Goal: Task Accomplishment & Management: Complete application form

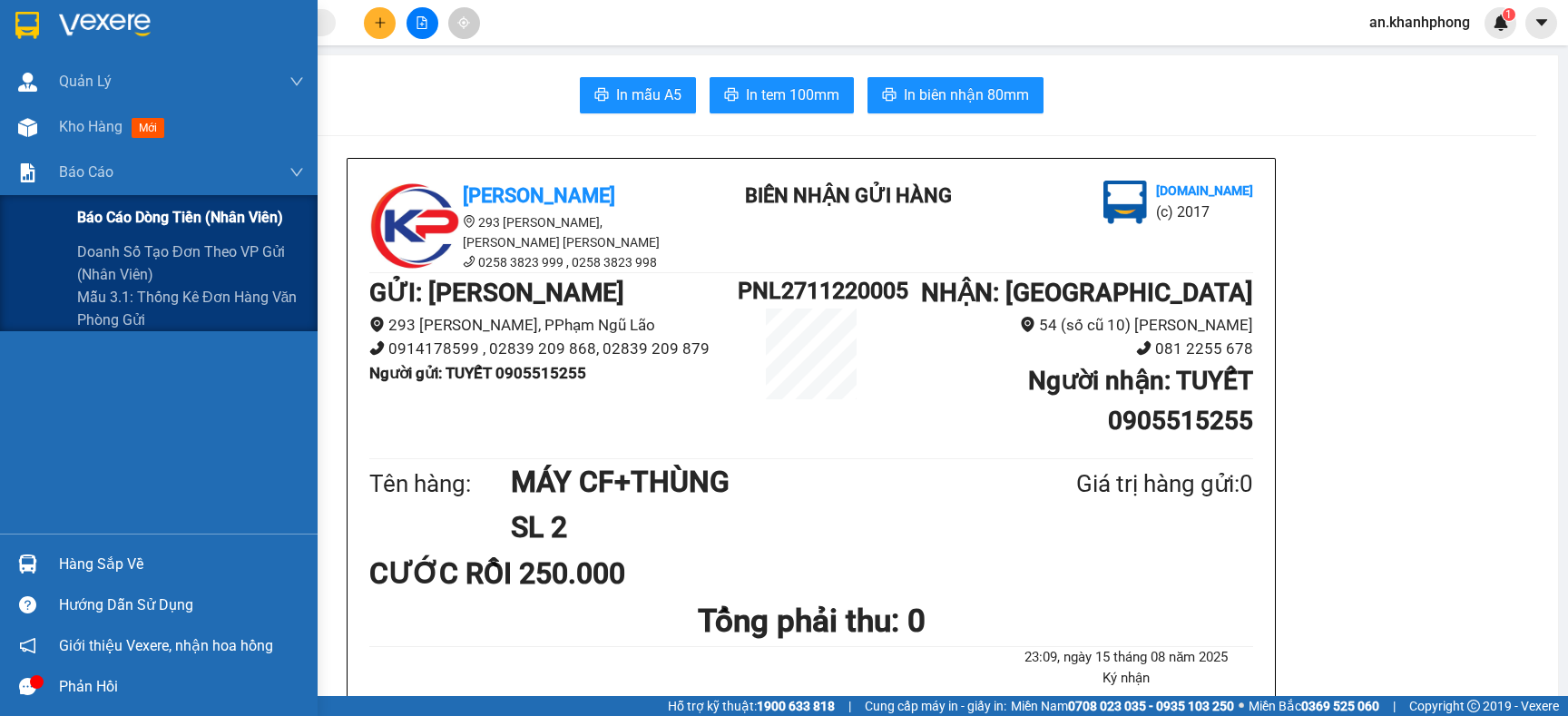
click at [144, 212] on span "Báo cáo dòng tiền (nhân viên)" at bounding box center [179, 217] width 206 height 23
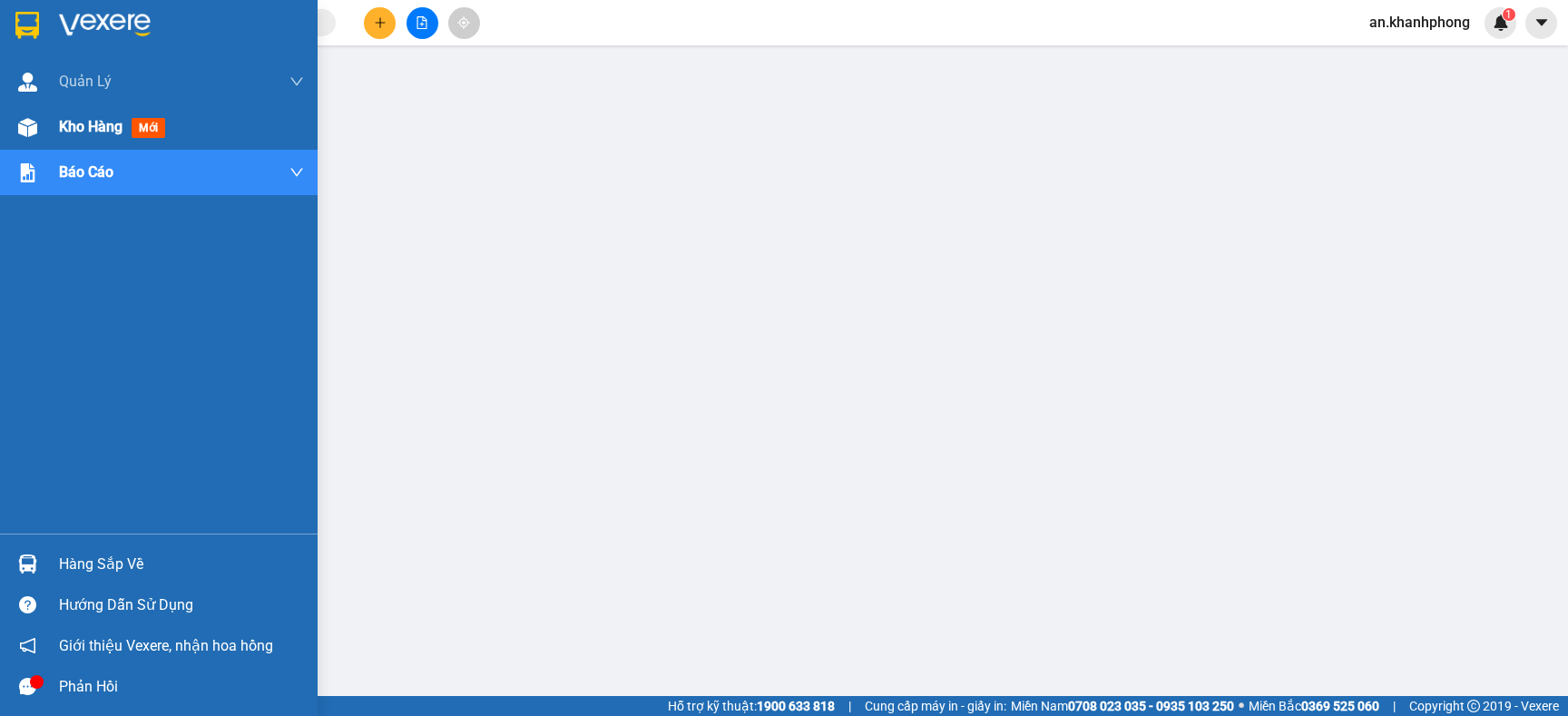
click at [75, 119] on span "Kho hàng" at bounding box center [90, 126] width 63 height 17
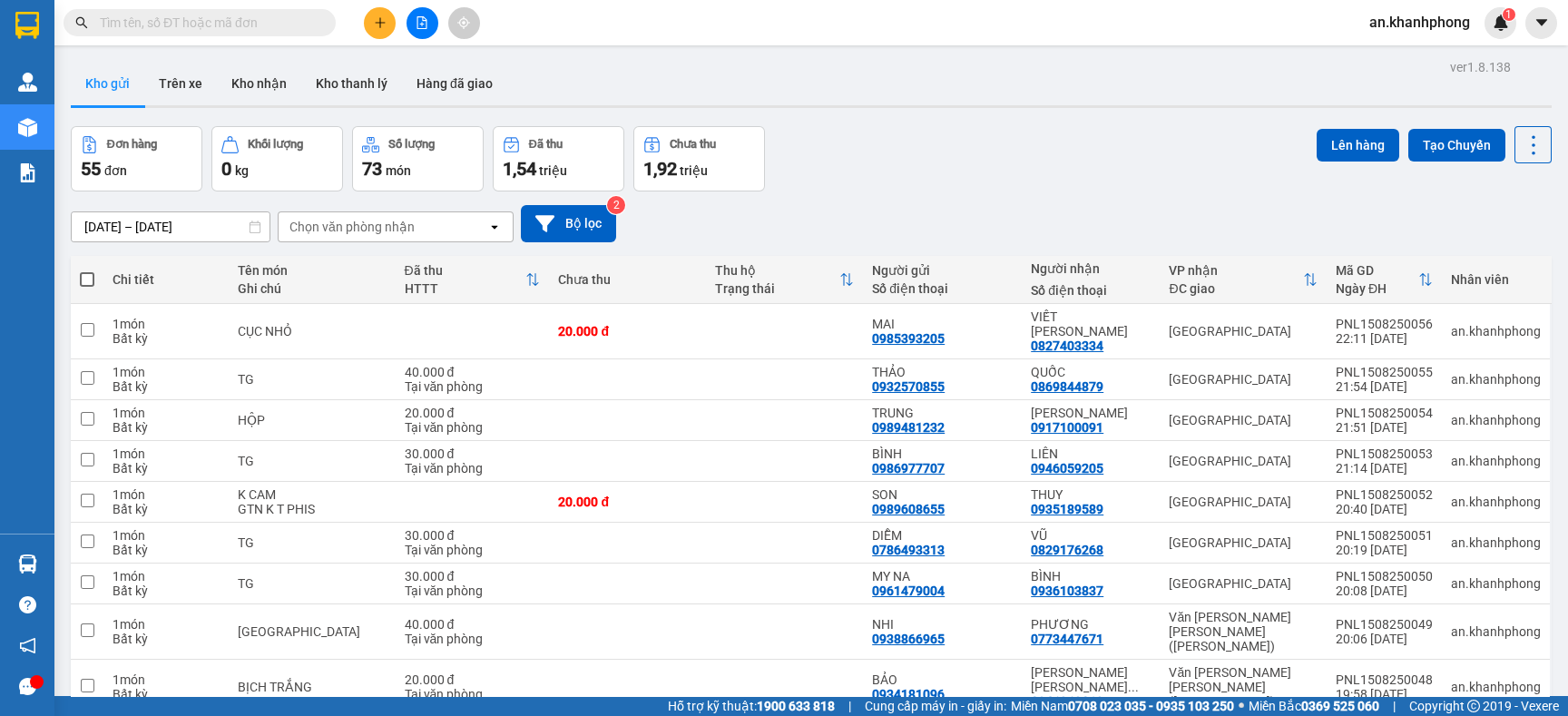
click at [81, 280] on span at bounding box center [87, 279] width 15 height 15
click at [87, 270] on input "checkbox" at bounding box center [87, 270] width 0 height 0
checkbox input "true"
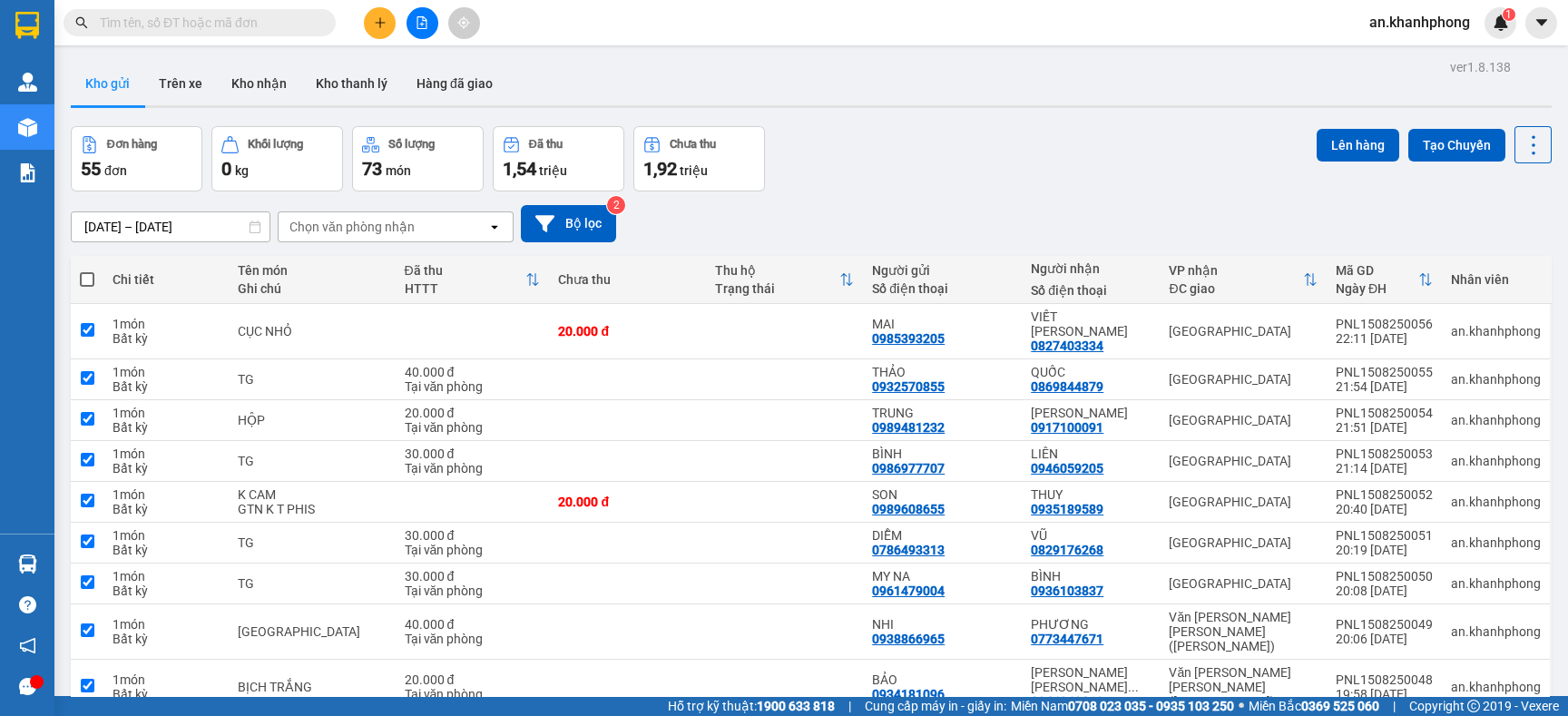
checkbox input "true"
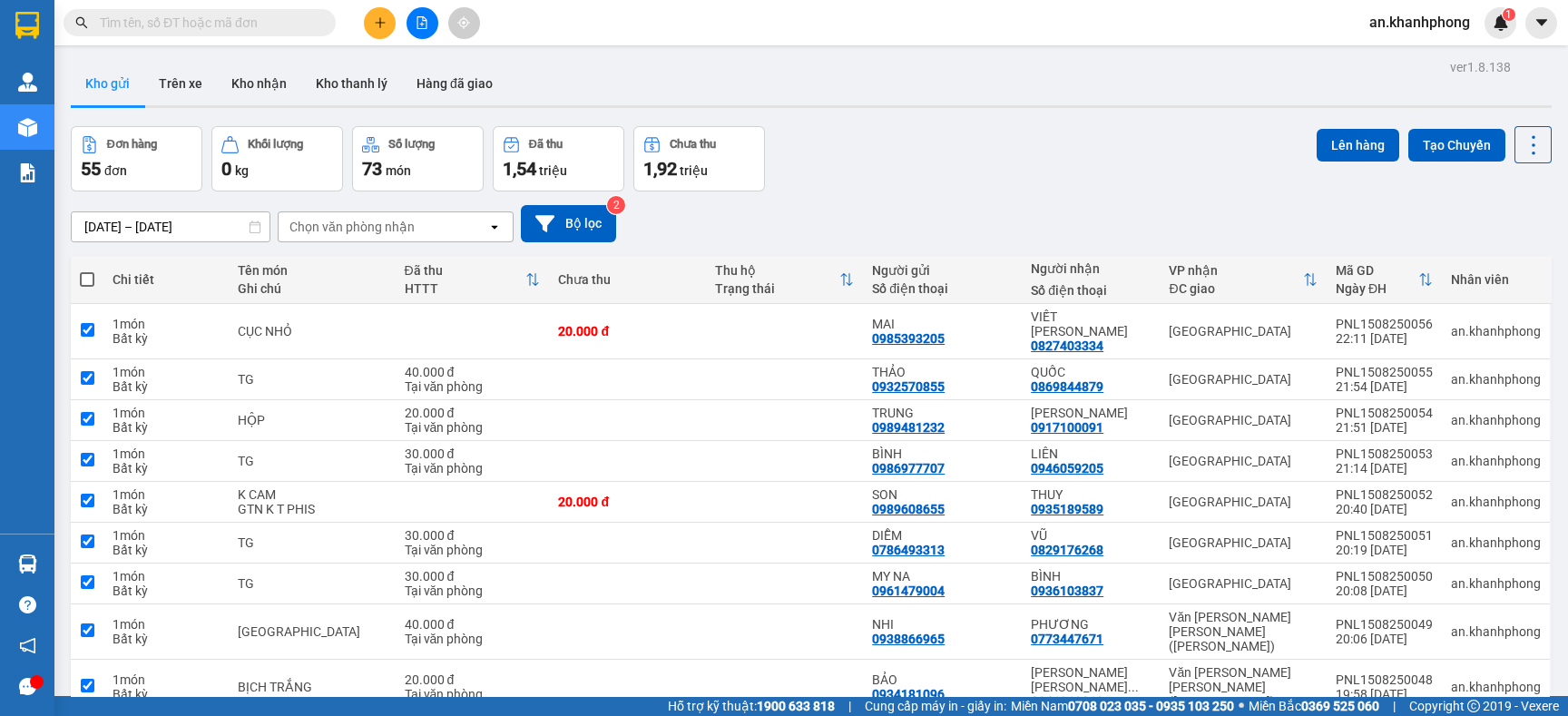
checkbox input "true"
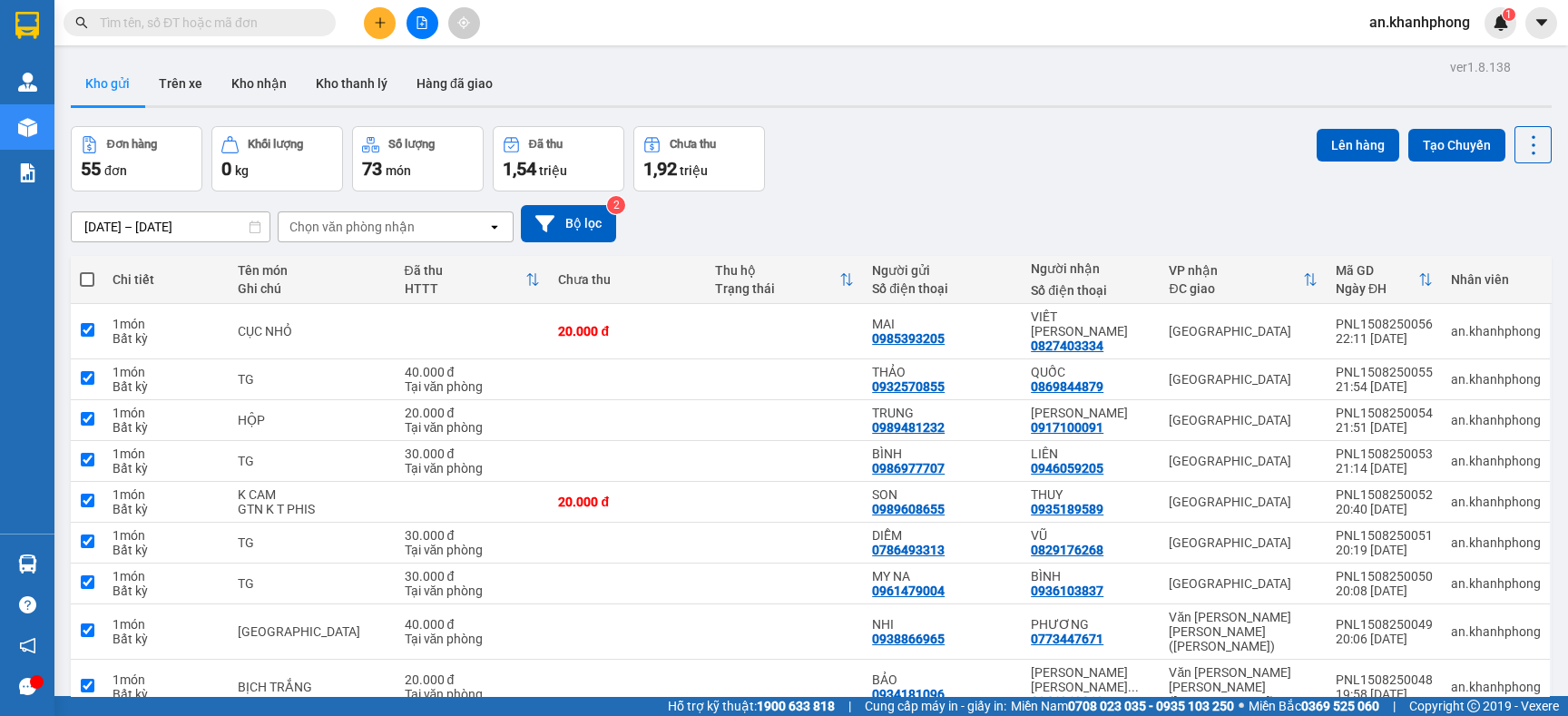
checkbox input "true"
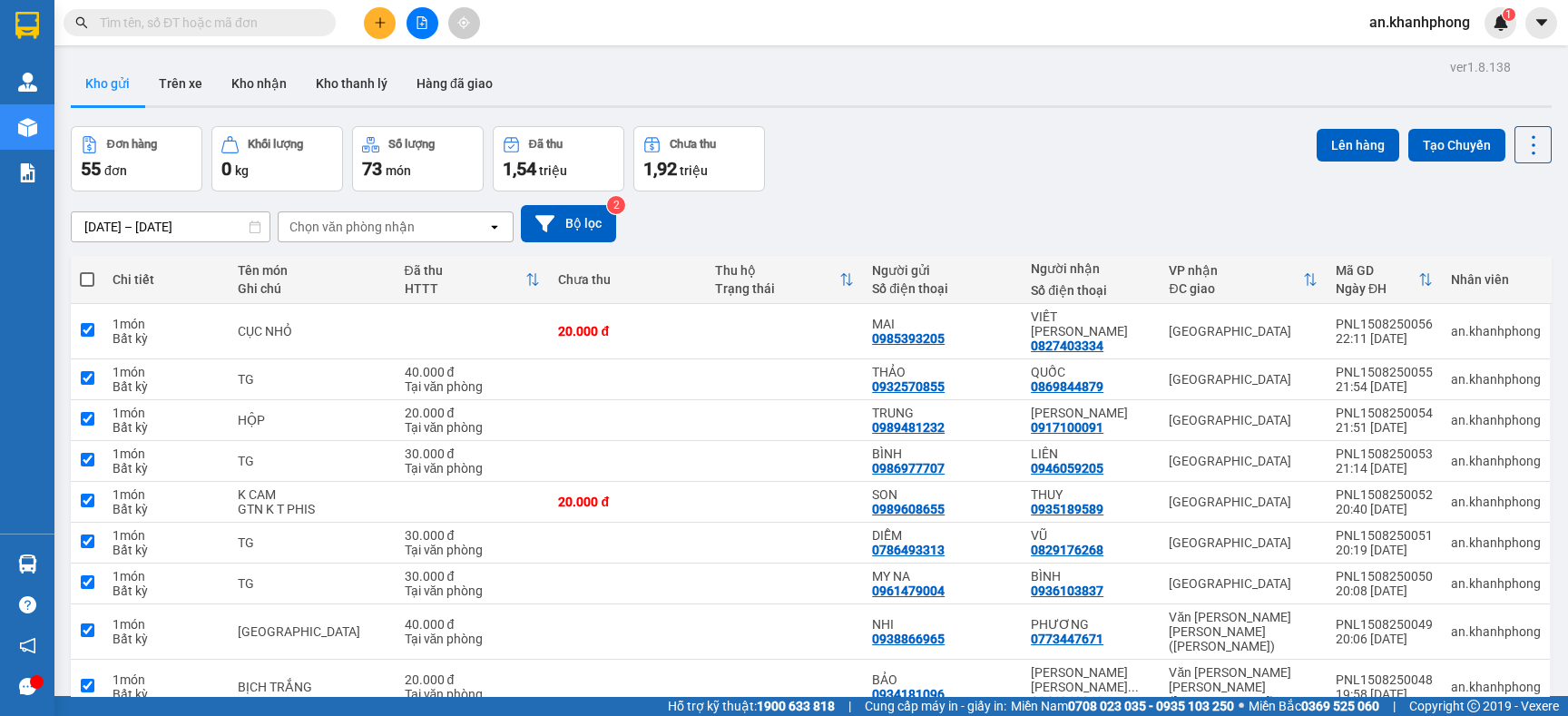
checkbox input "true"
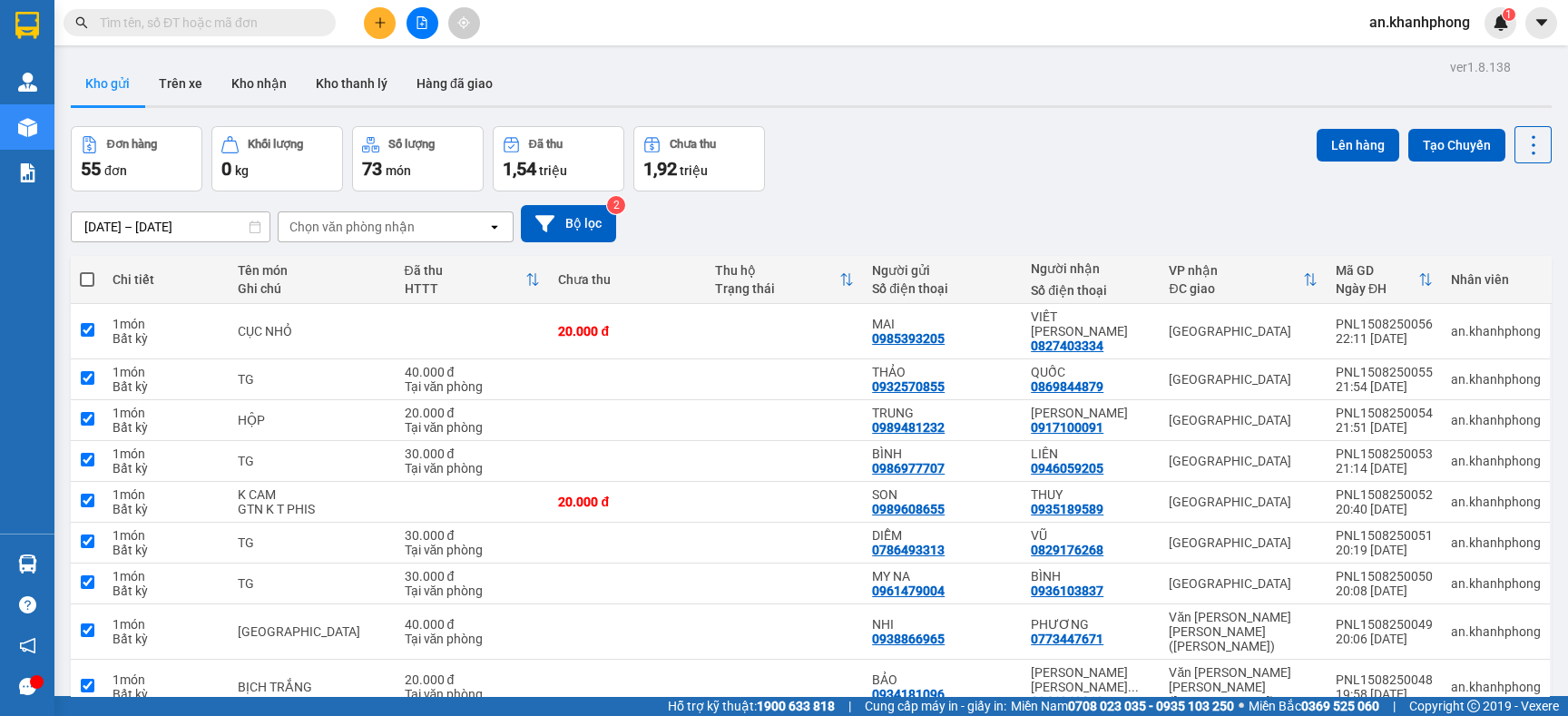
checkbox input "true"
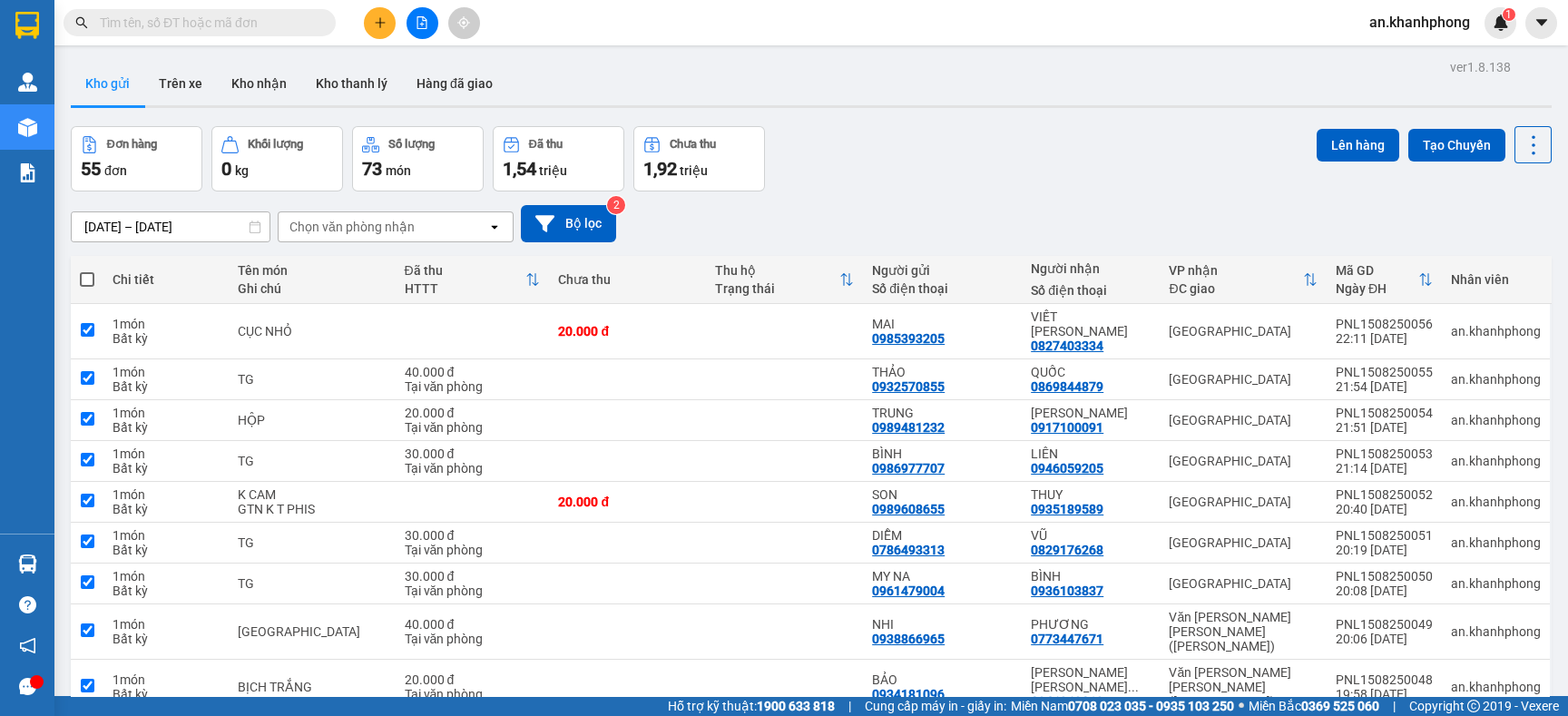
checkbox input "true"
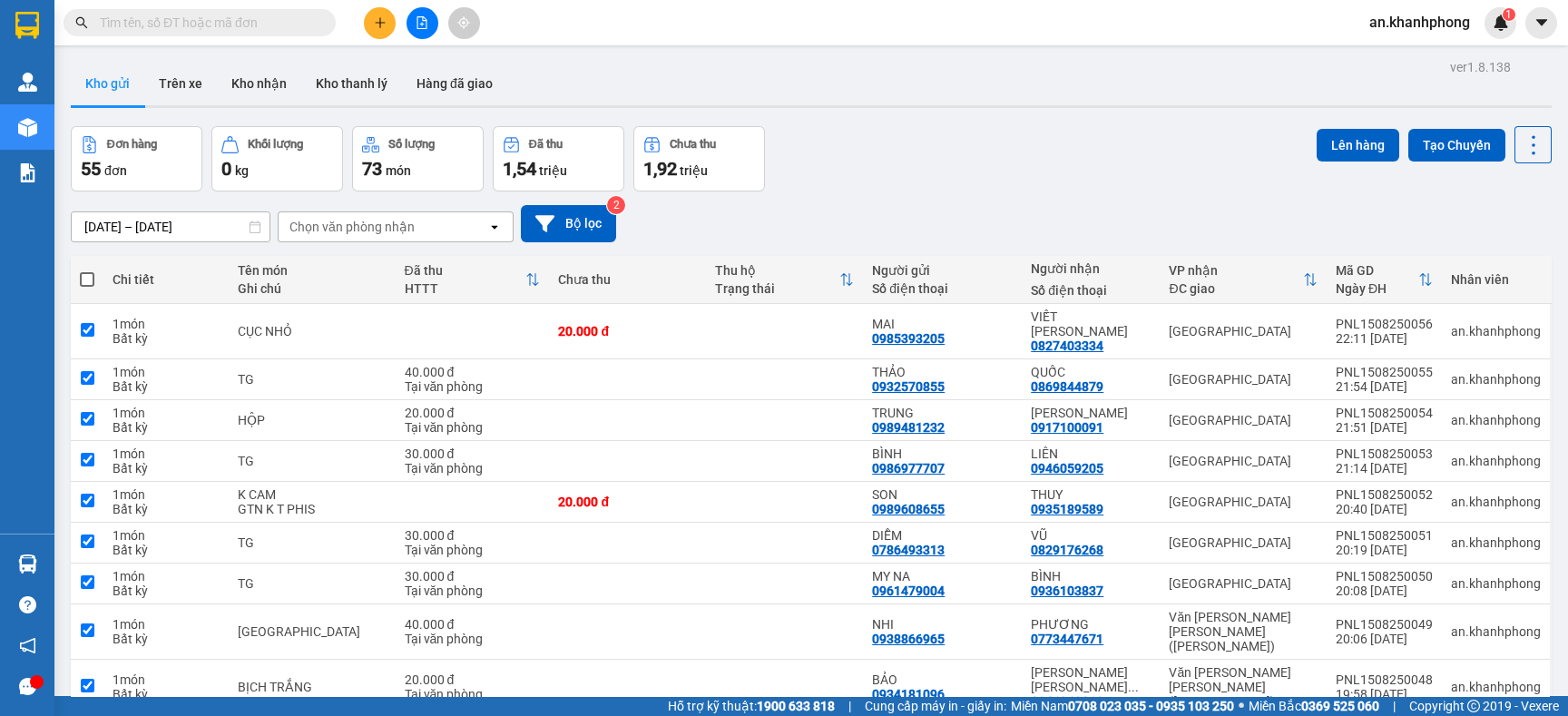
checkbox input "true"
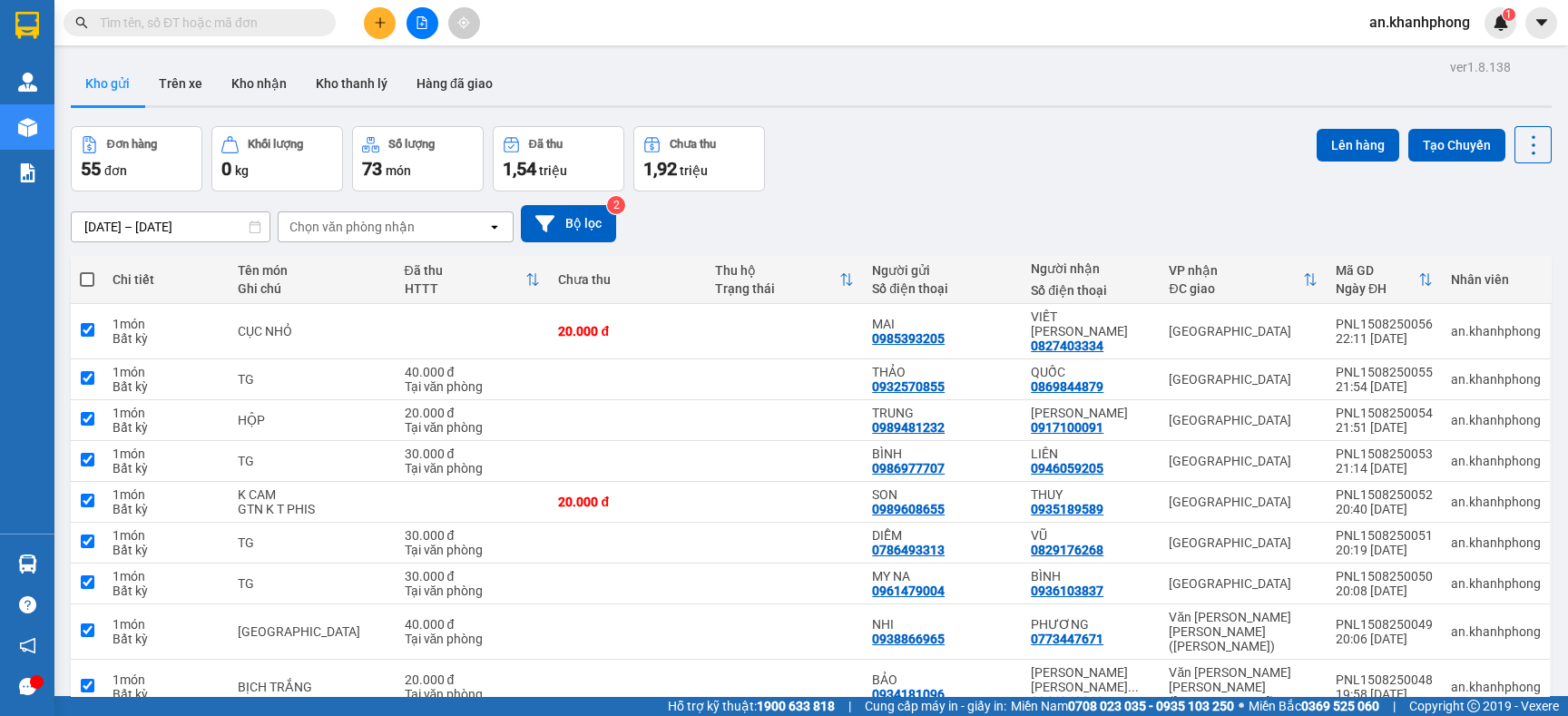
checkbox input "true"
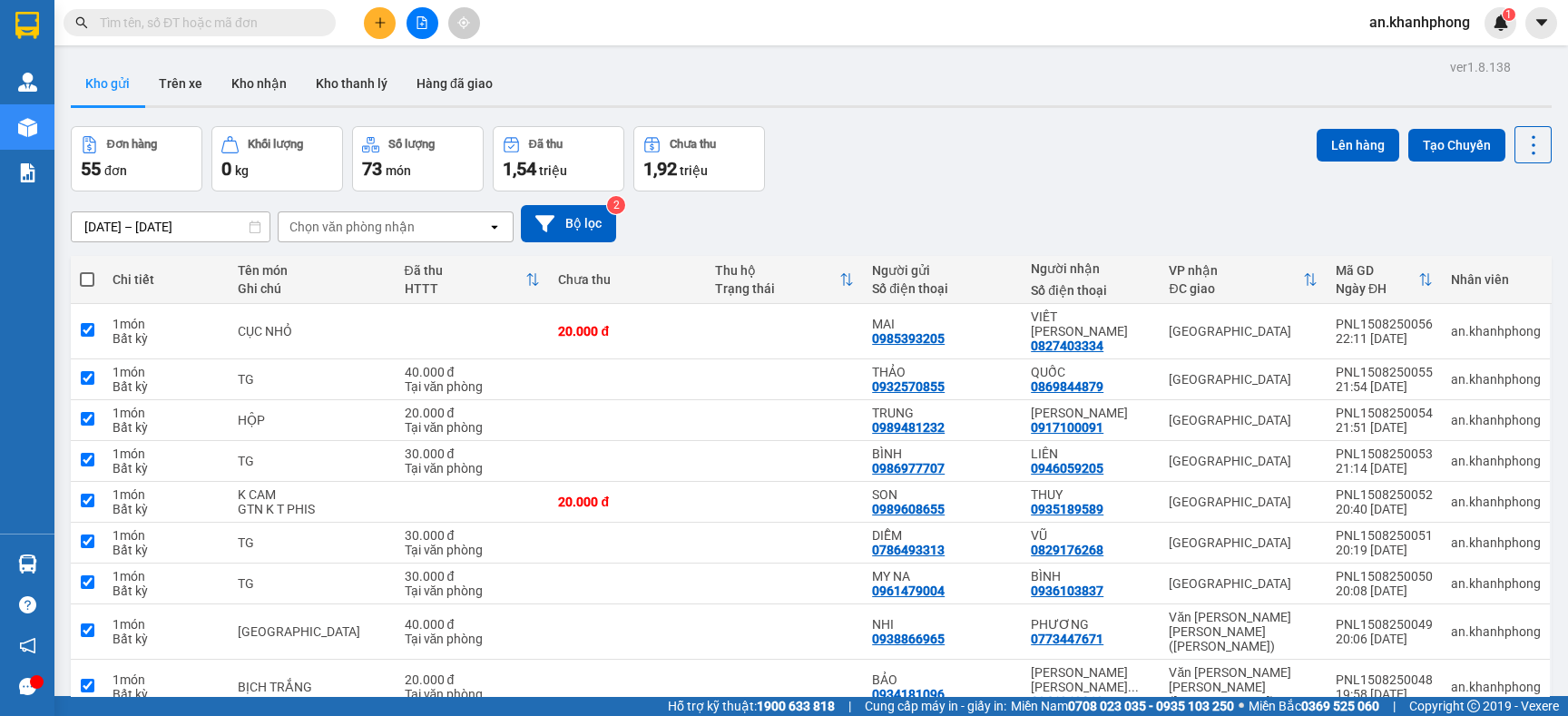
checkbox input "true"
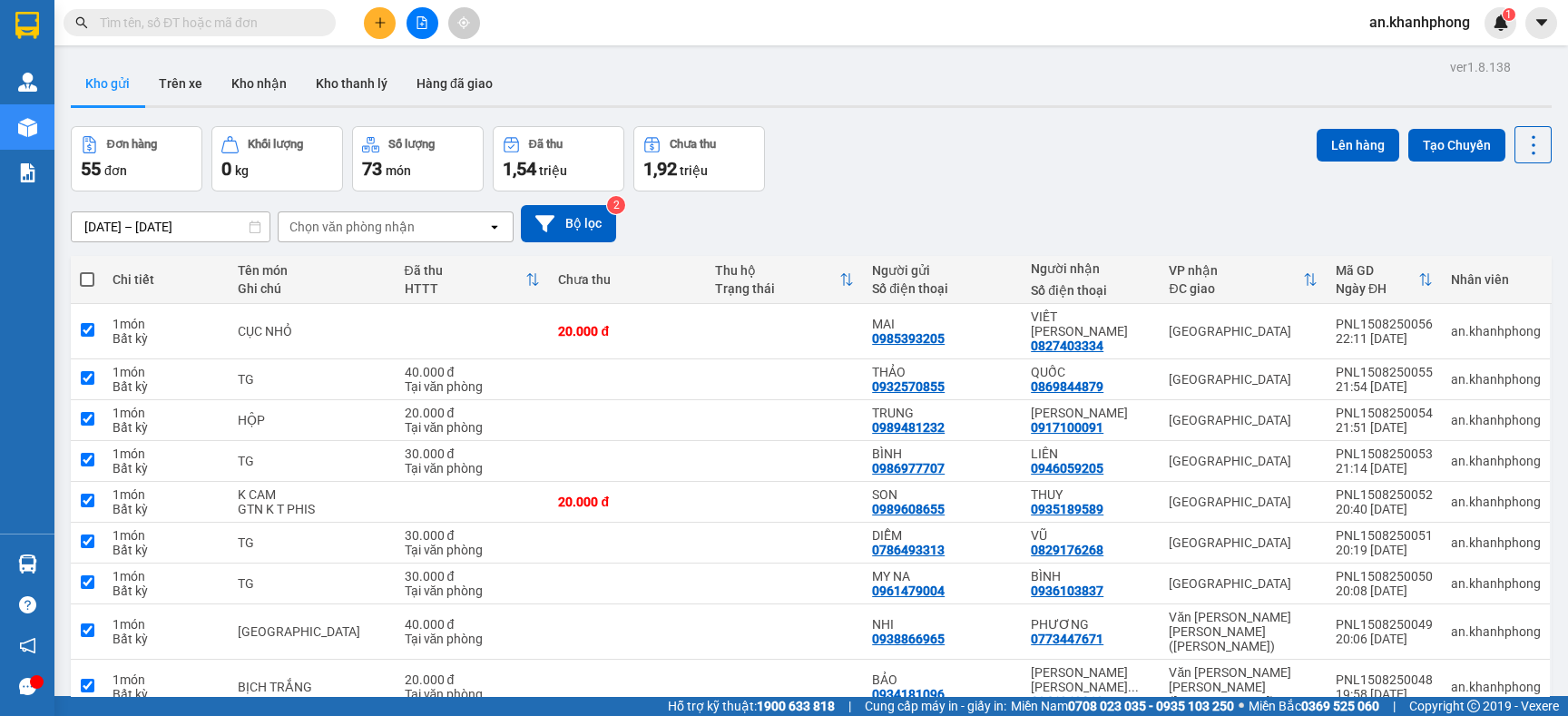
checkbox input "true"
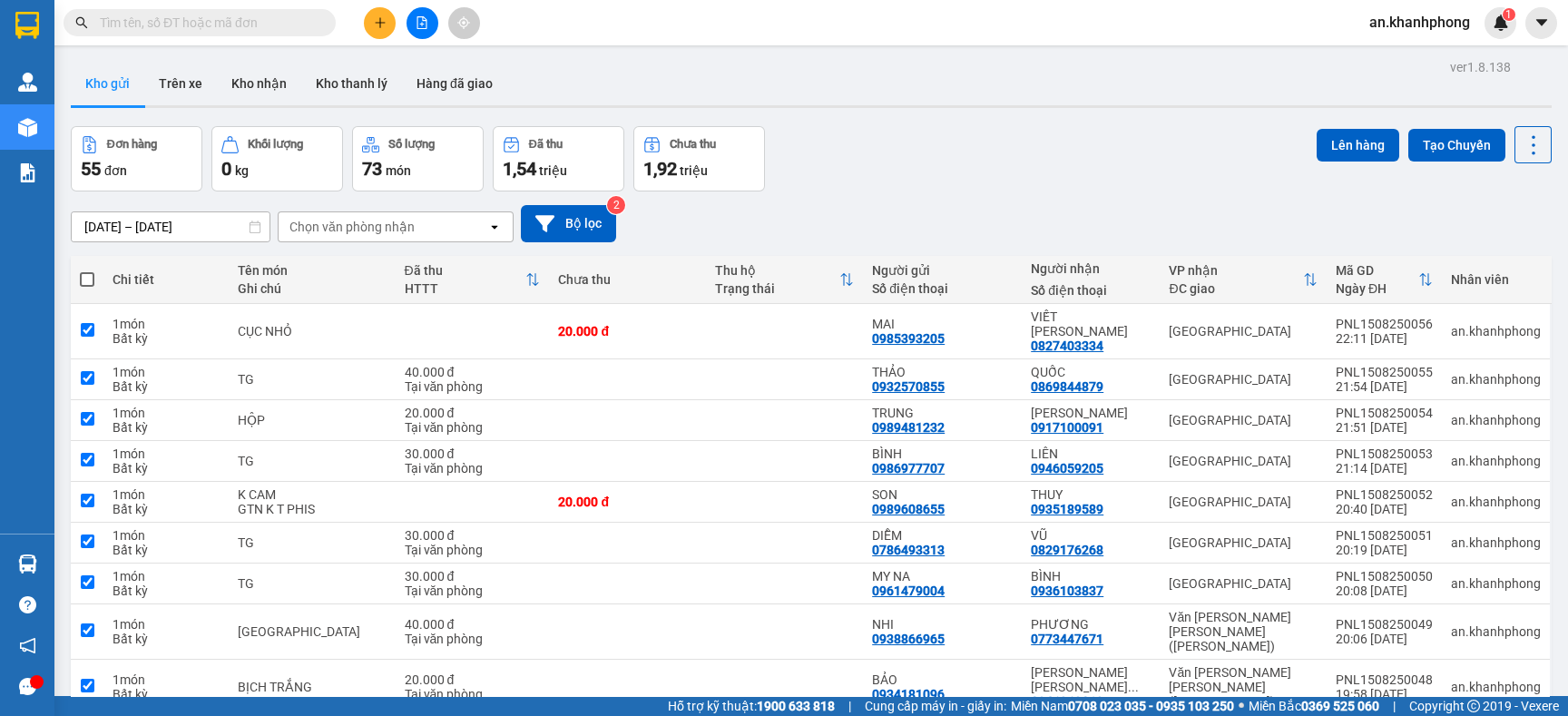
checkbox input "true"
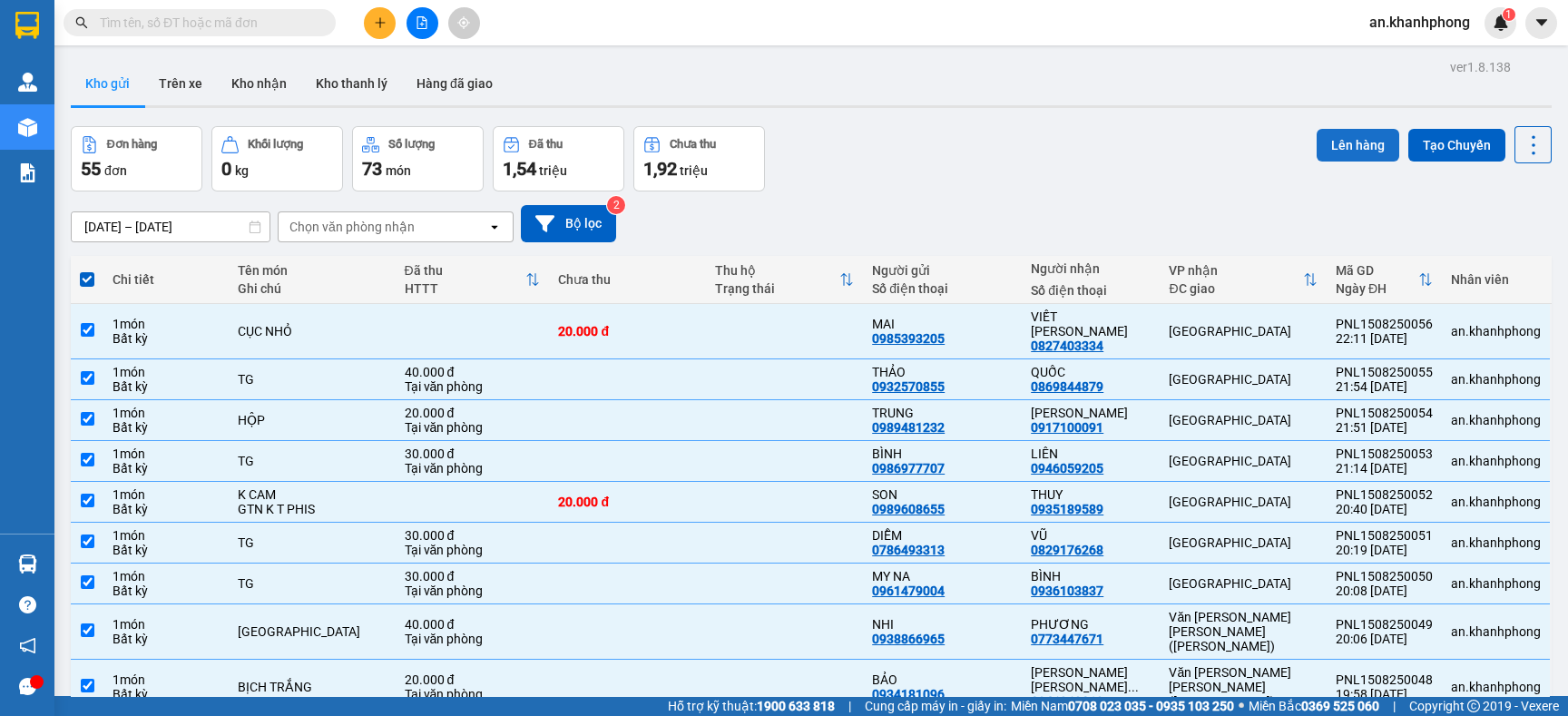
click at [1316, 146] on button "Lên hàng" at bounding box center [1357, 146] width 82 height 33
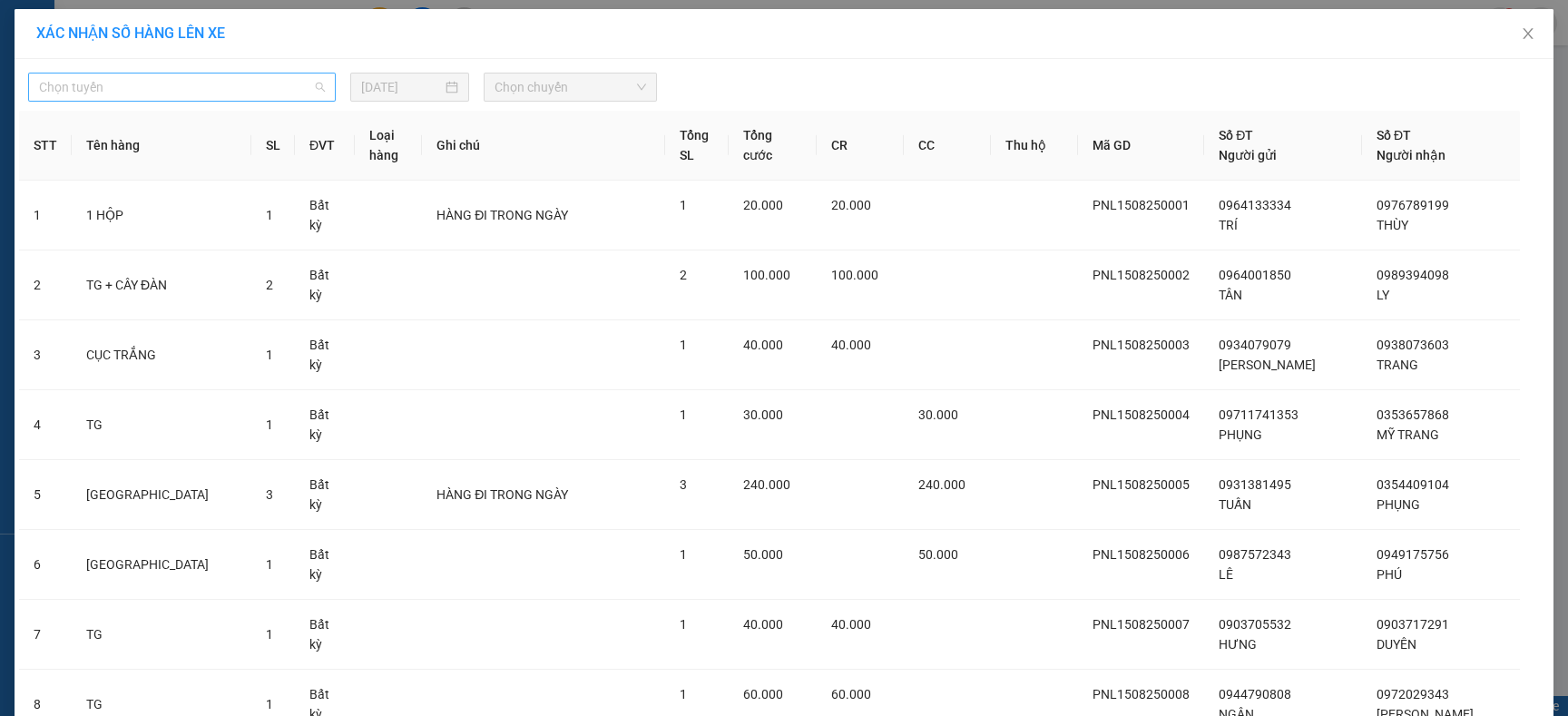
click at [259, 90] on span "Chọn tuyến" at bounding box center [182, 87] width 286 height 27
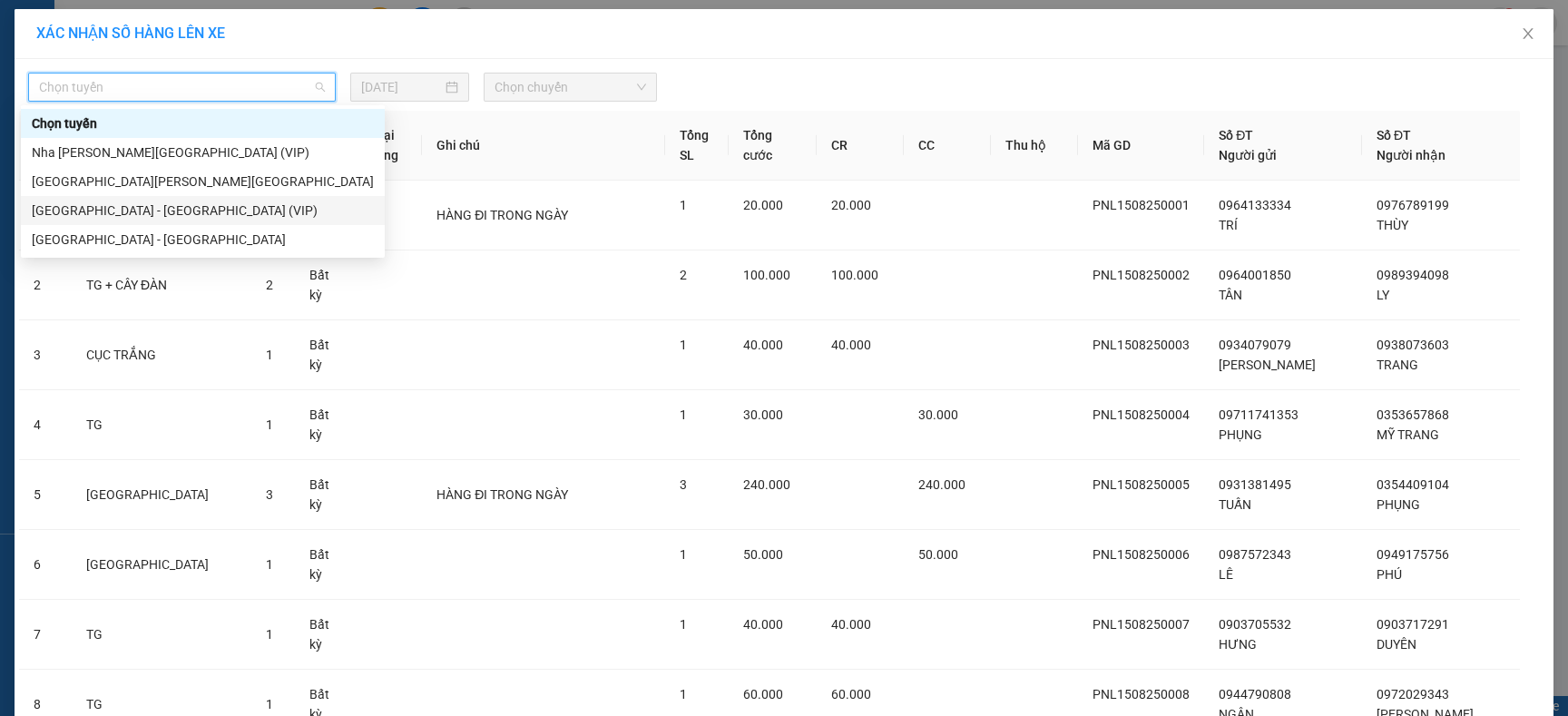
click at [160, 213] on div "[GEOGRAPHIC_DATA] - [GEOGRAPHIC_DATA] (VIP)" at bounding box center [203, 211] width 342 height 20
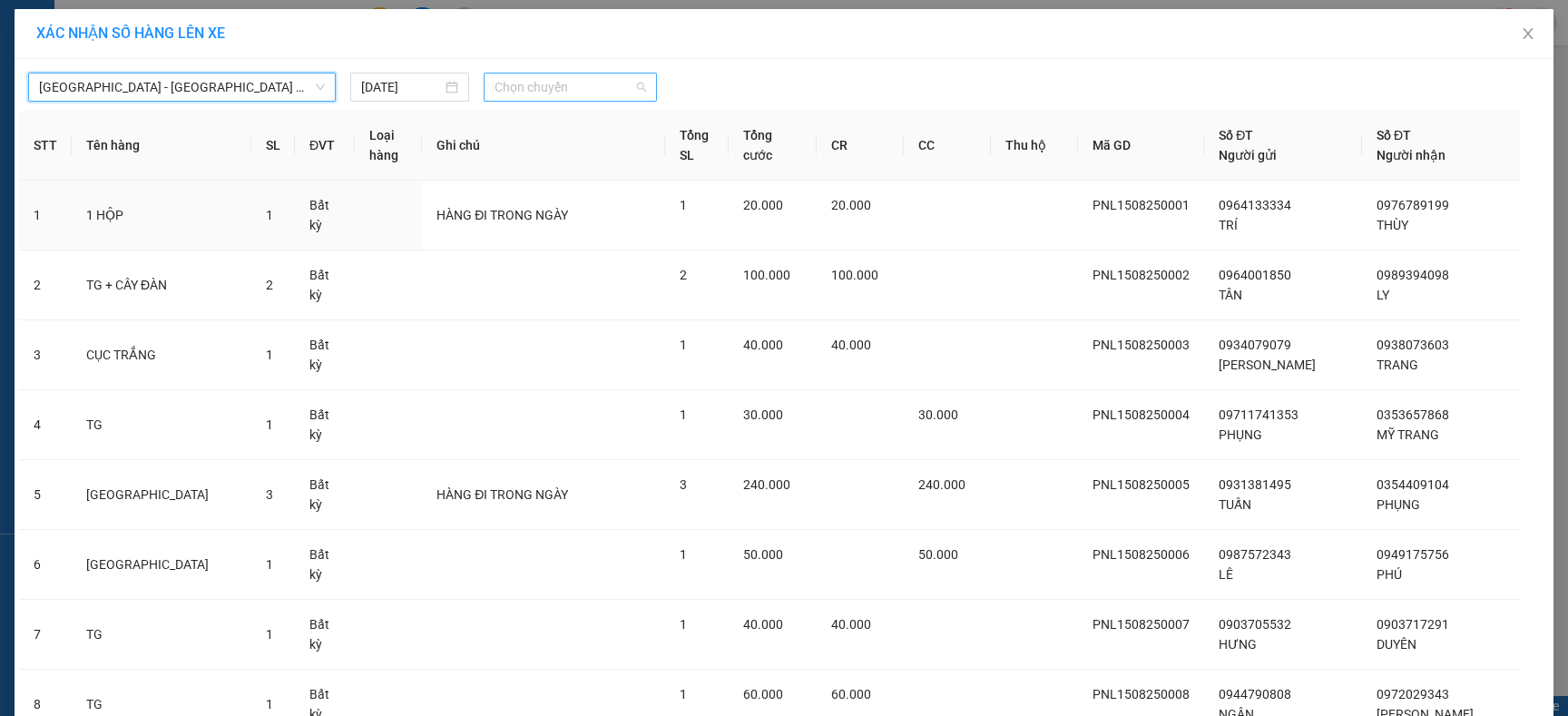
click at [600, 94] on span "Chọn chuyến" at bounding box center [570, 87] width 152 height 27
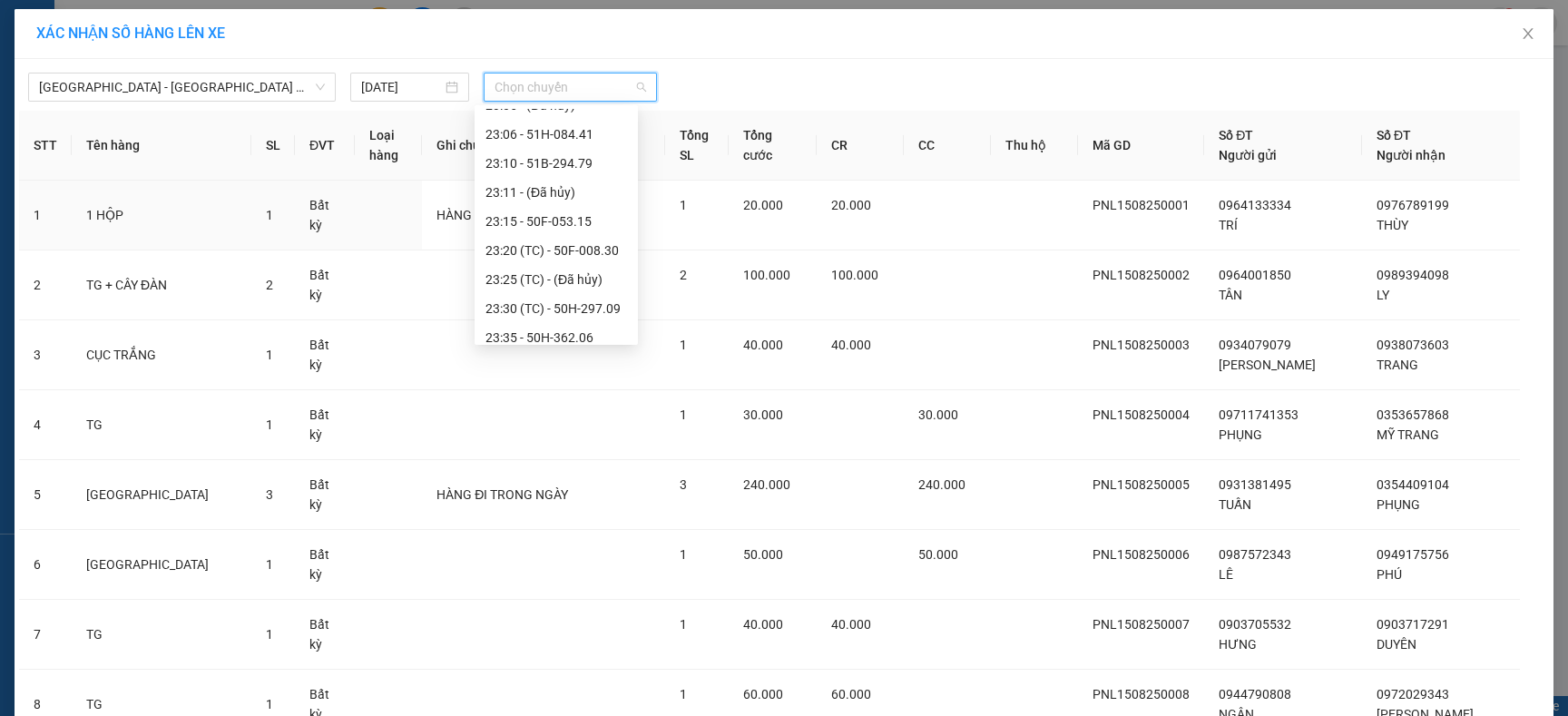
scroll to position [580, 0]
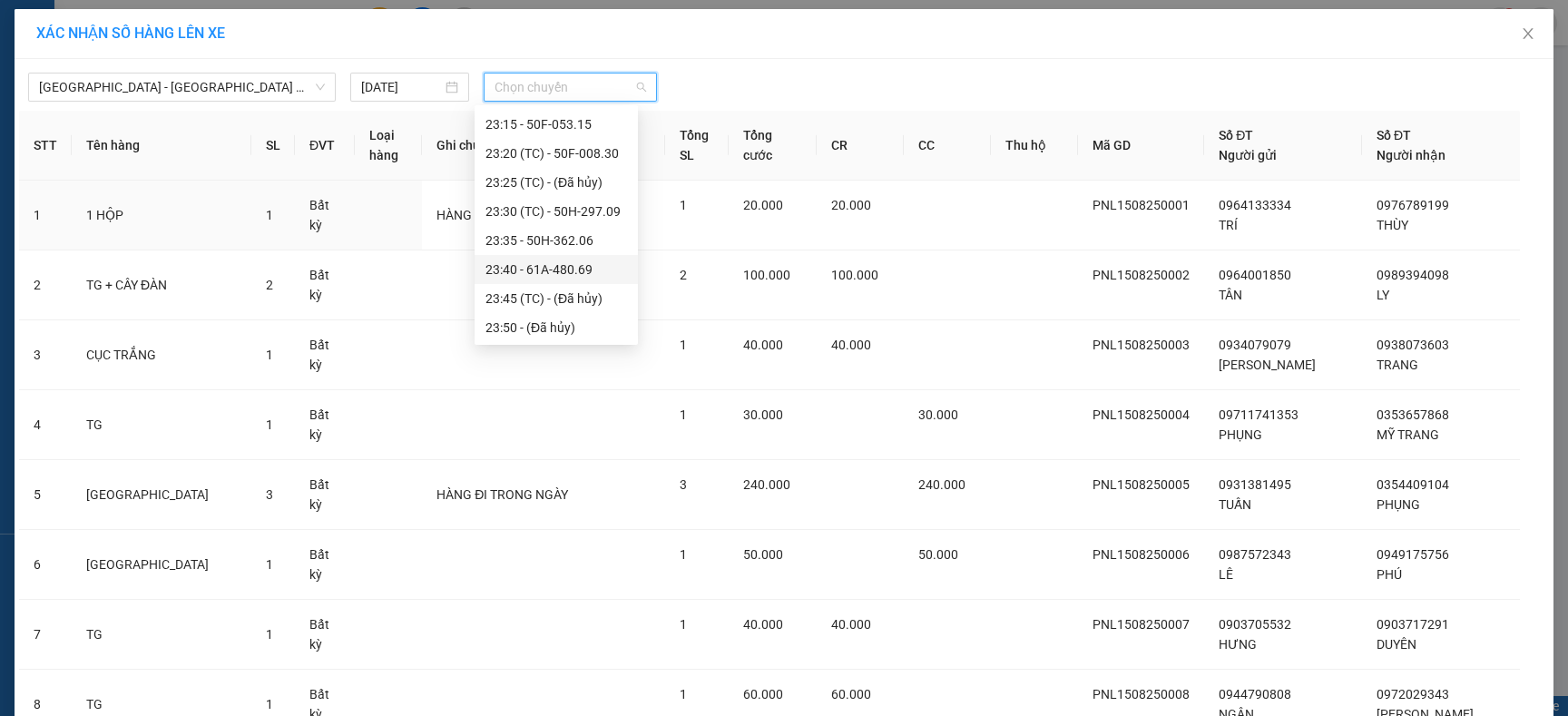
click at [573, 267] on div "23:40 - 61A-480.69" at bounding box center [556, 269] width 142 height 20
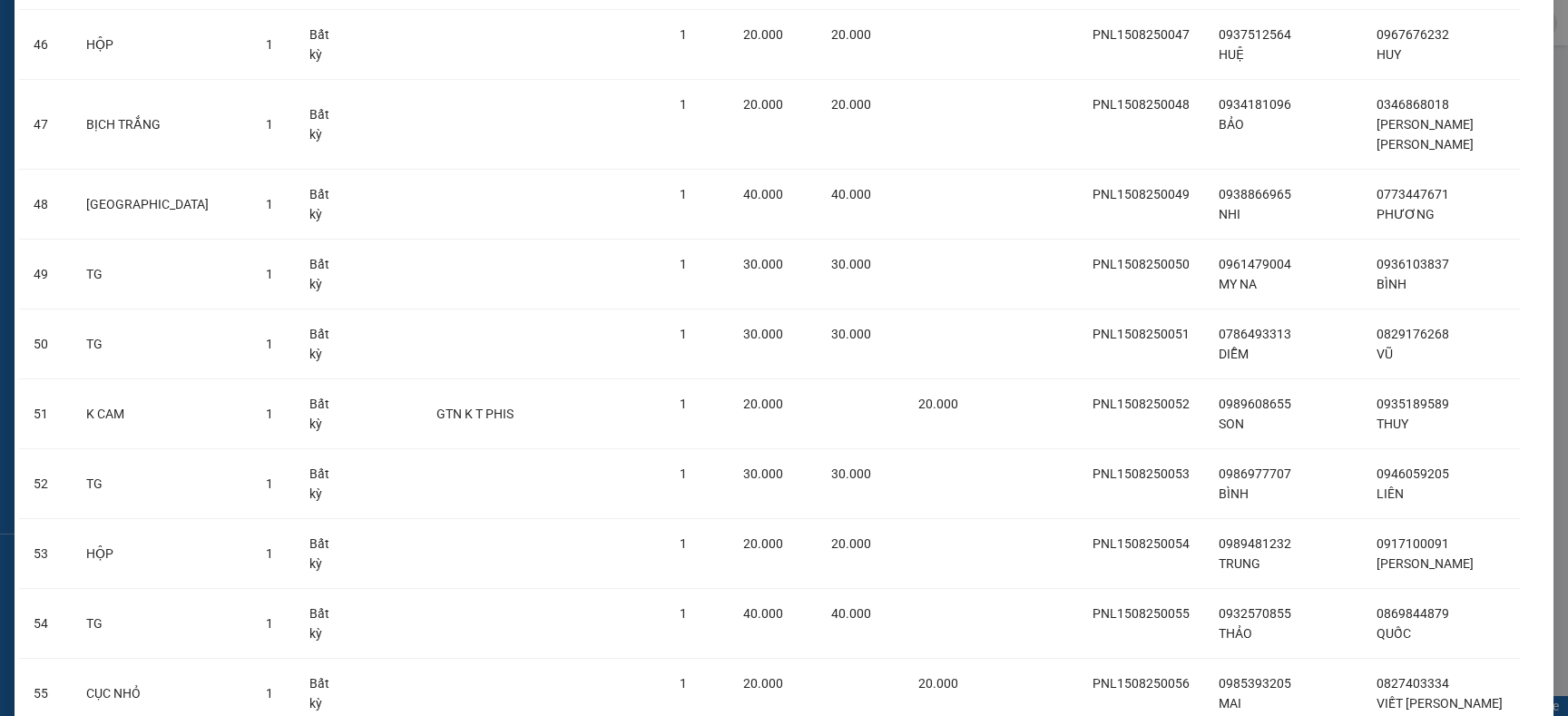
scroll to position [3548, 0]
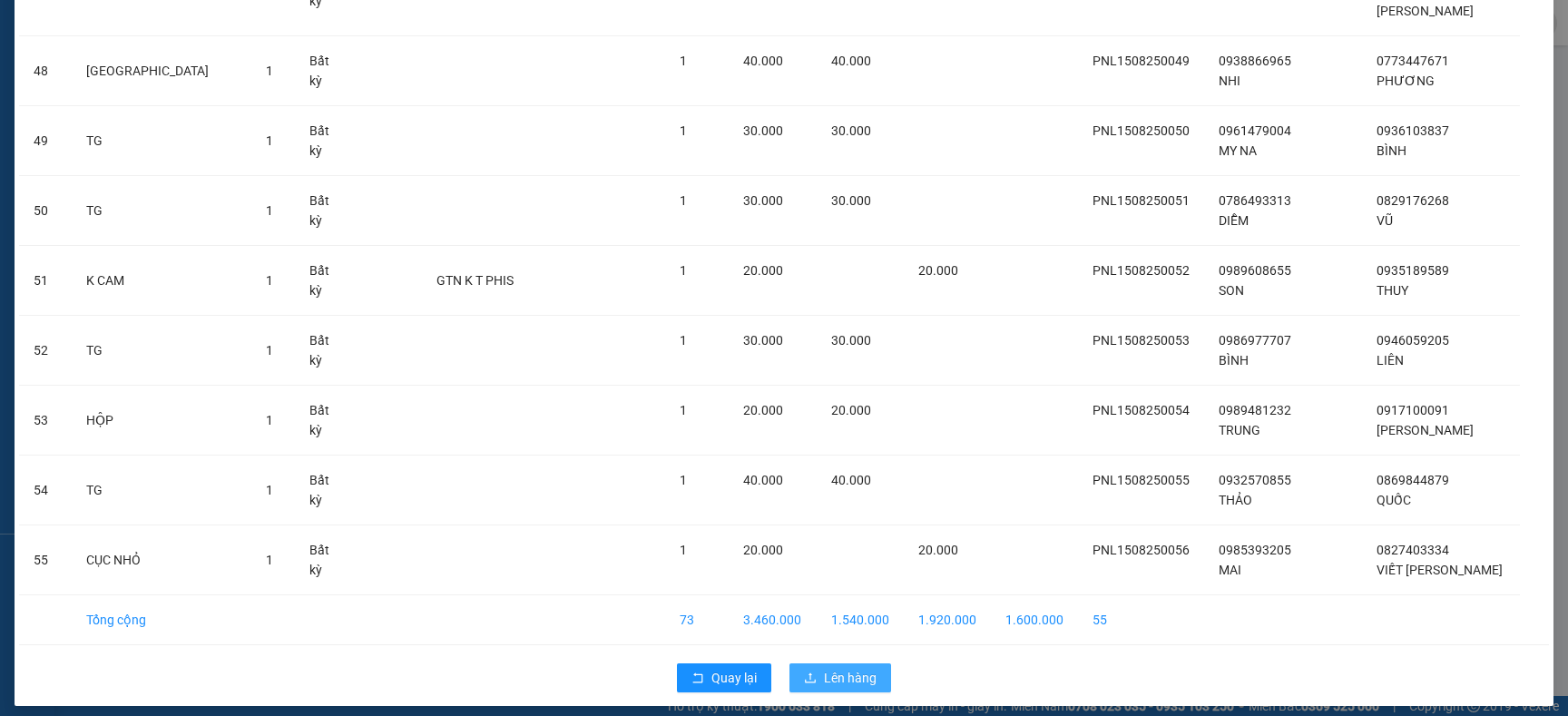
click at [861, 674] on span "Lên hàng" at bounding box center [849, 678] width 52 height 20
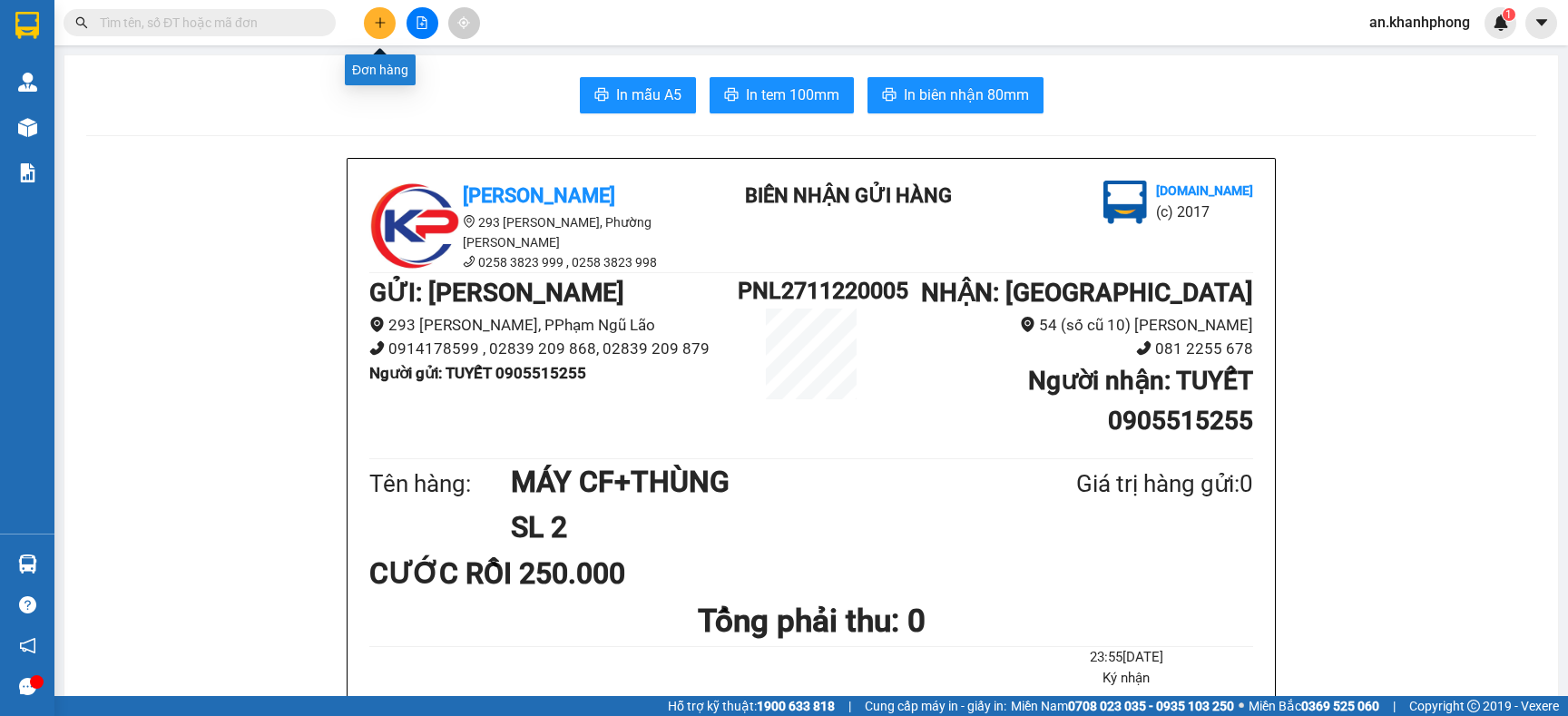
click at [384, 25] on icon "plus" at bounding box center [380, 23] width 13 height 13
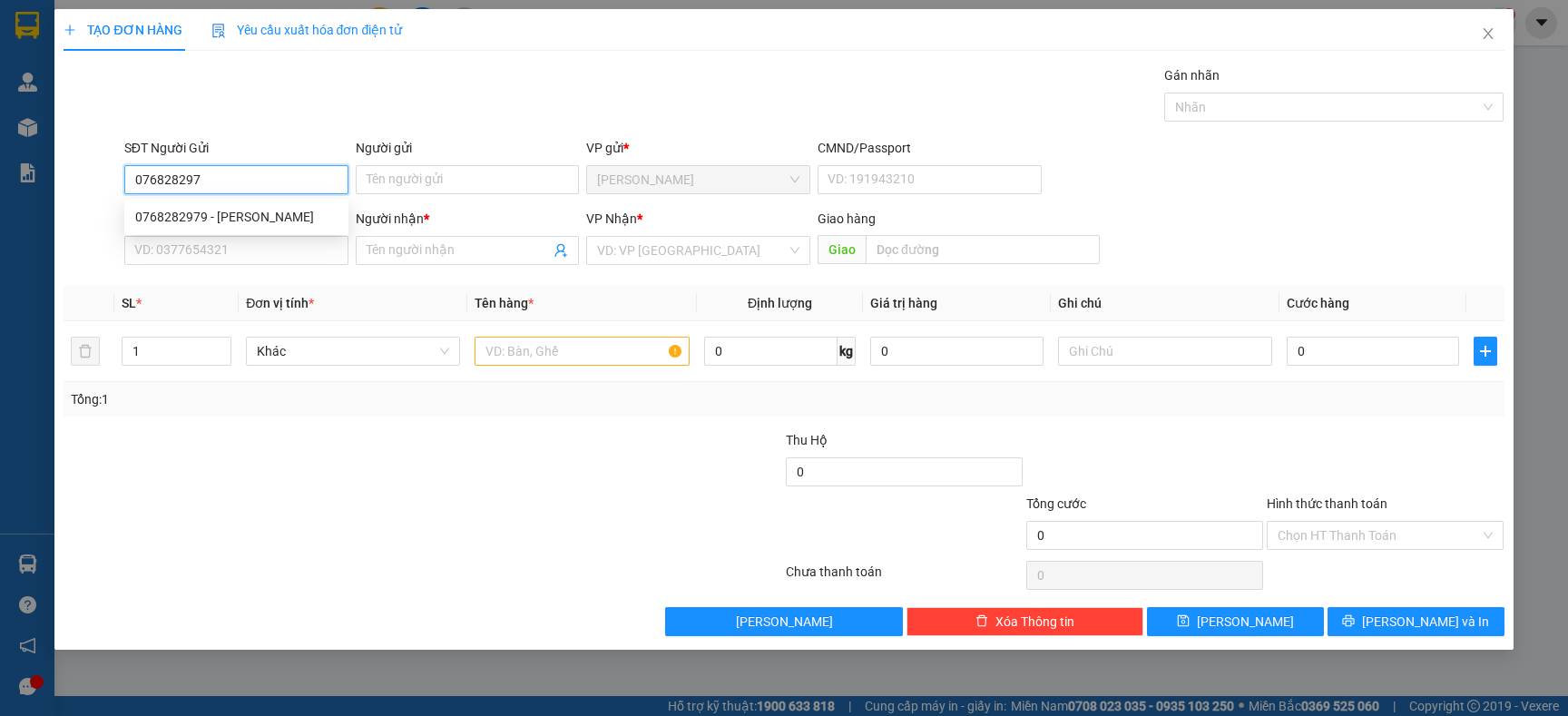
type input "0768282979"
click at [222, 210] on div "0768282979 - GIA HÂN" at bounding box center [236, 217] width 202 height 20
type input "GIA HÂN"
type input "0768282979"
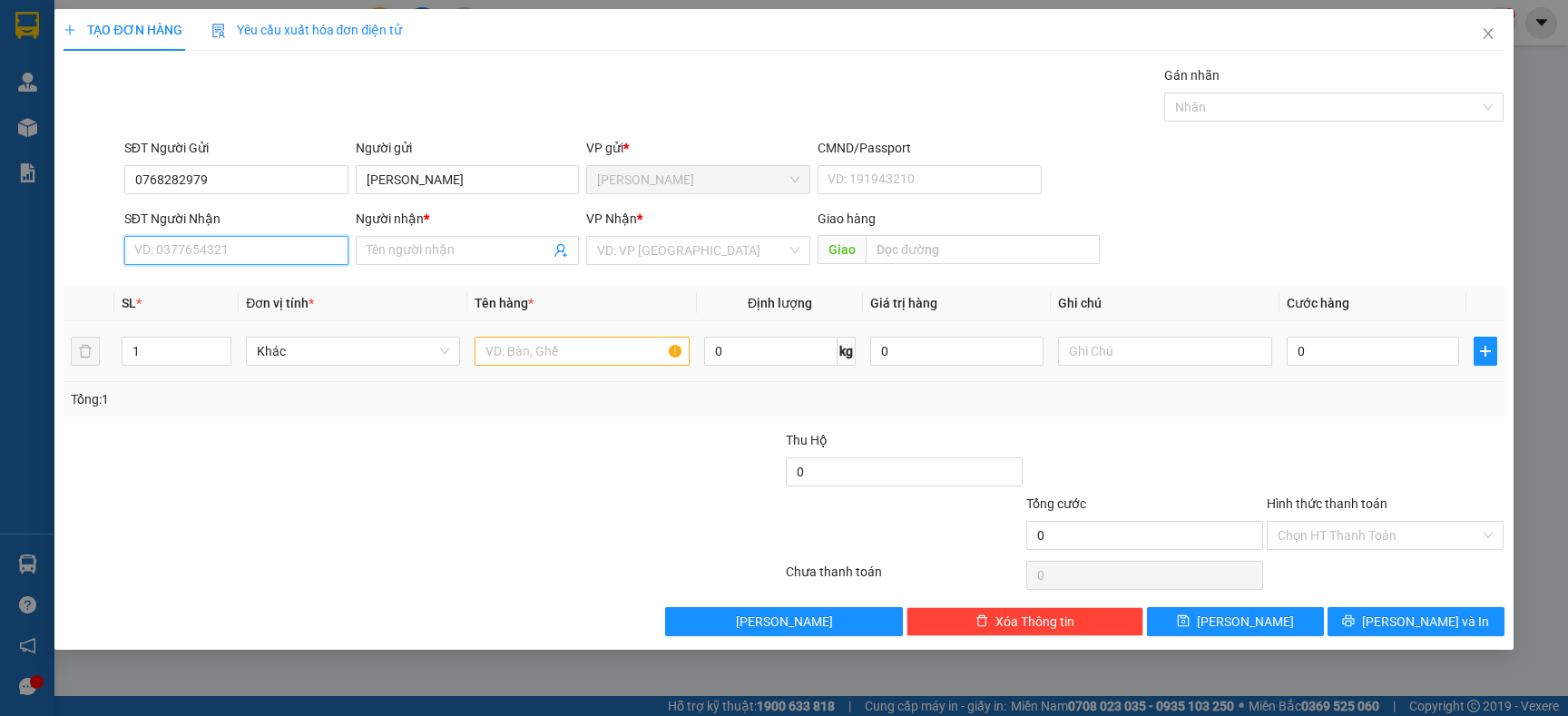
click at [231, 260] on input "SĐT Người Nhận" at bounding box center [236, 251] width 224 height 29
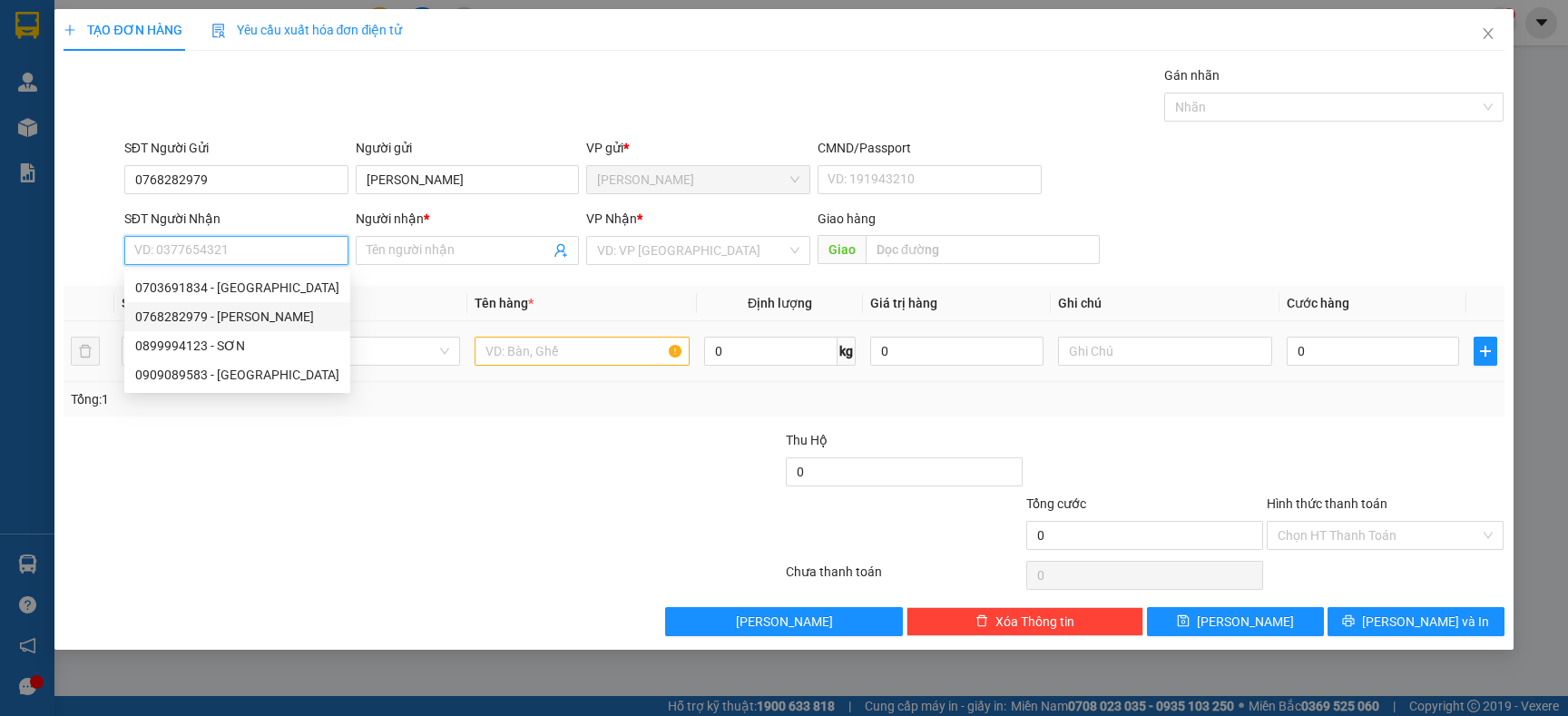
click at [237, 319] on div "0768282979 - GIA HÂN" at bounding box center [237, 317] width 204 height 20
type input "0768282979"
type input "GIA HÂN"
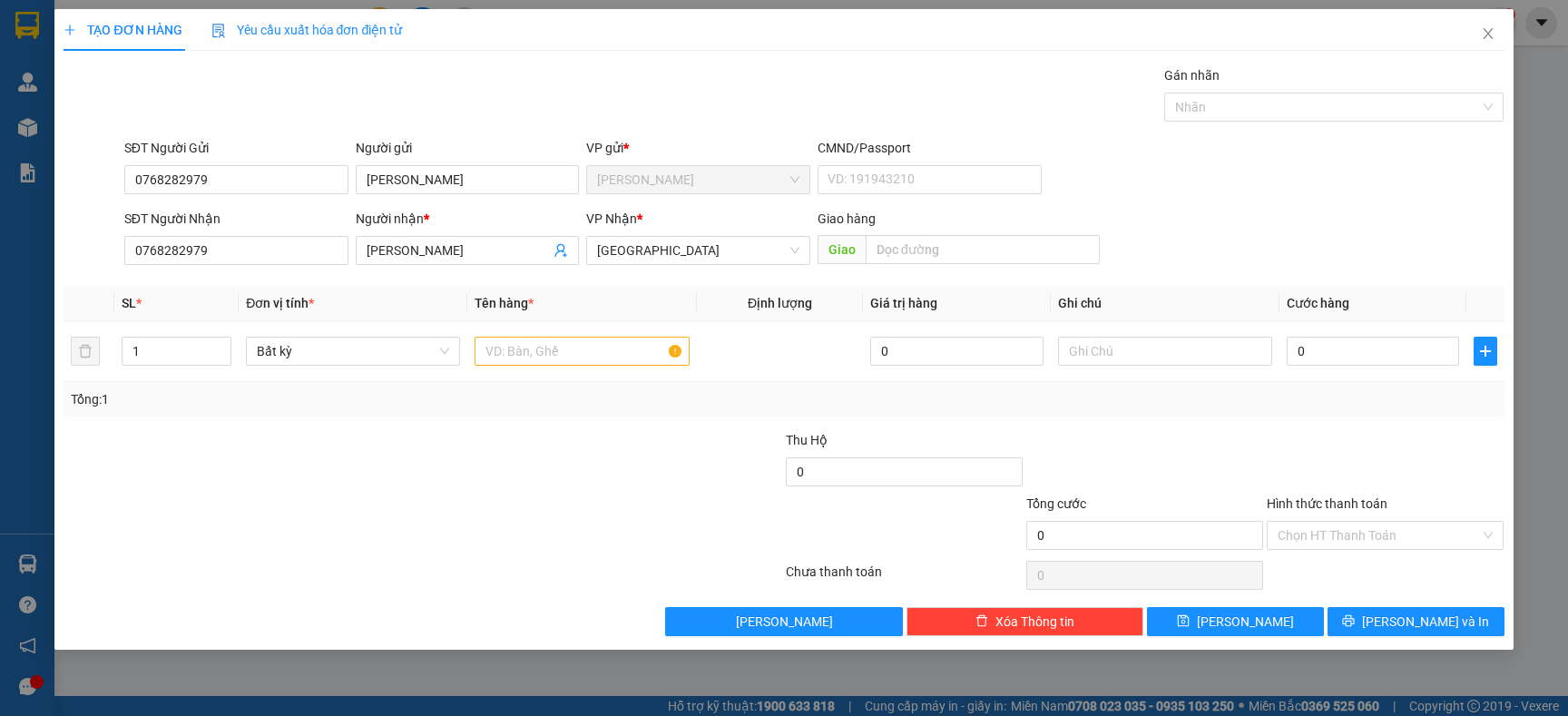
click at [589, 455] on div at bounding box center [664, 461] width 241 height 63
click at [554, 353] on input "text" at bounding box center [581, 352] width 214 height 29
type input "2 thùng"
click at [595, 426] on div "Transit Pickup Surcharge Ids Transit Deliver Surcharge Ids Transit Deliver Surc…" at bounding box center [783, 350] width 1440 height 570
click at [180, 348] on input "1" at bounding box center [177, 352] width 109 height 27
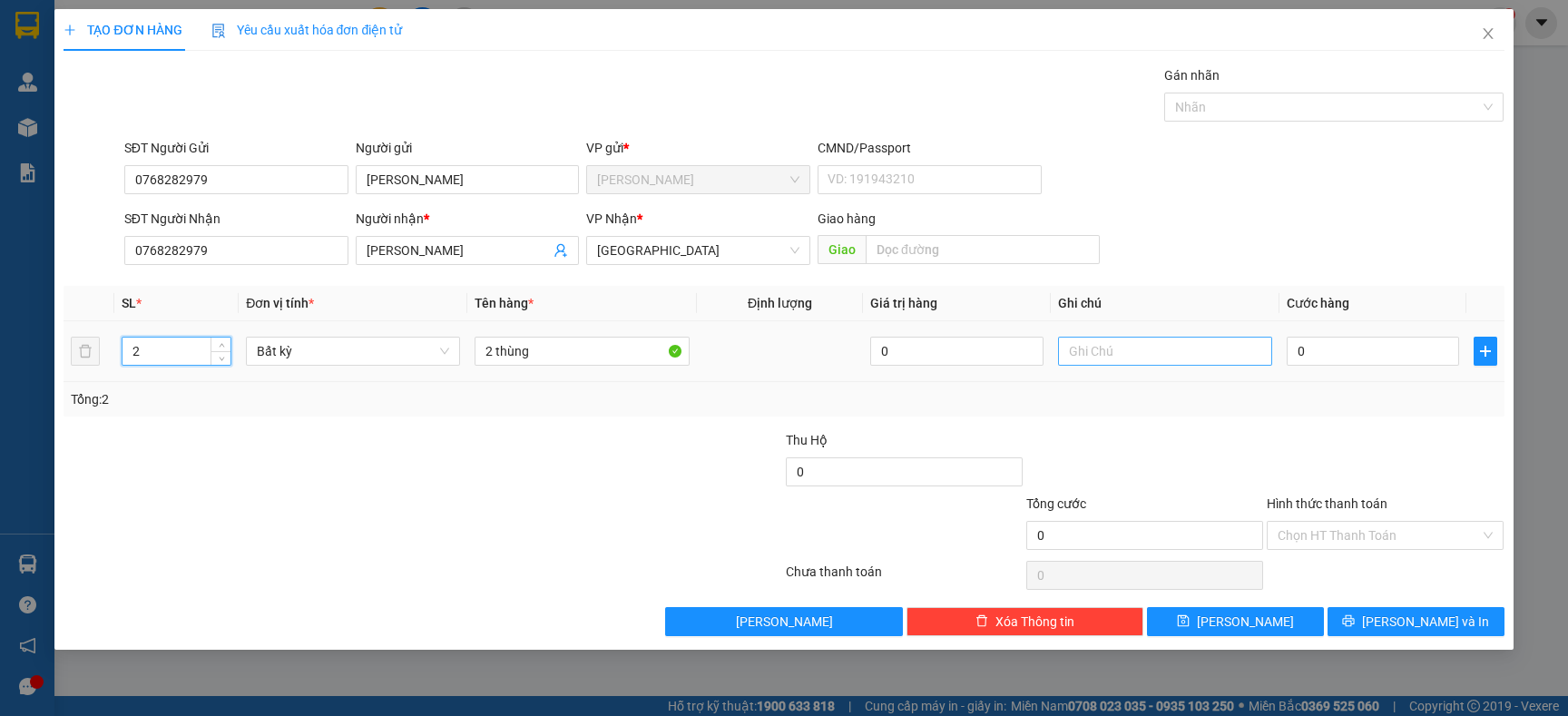
type input "2"
drag, startPoint x: 1217, startPoint y: 359, endPoint x: 1314, endPoint y: 318, distance: 105.3
click at [1218, 359] on input "text" at bounding box center [1165, 352] width 214 height 29
click at [1337, 341] on input "0" at bounding box center [1372, 352] width 172 height 29
type input "8"
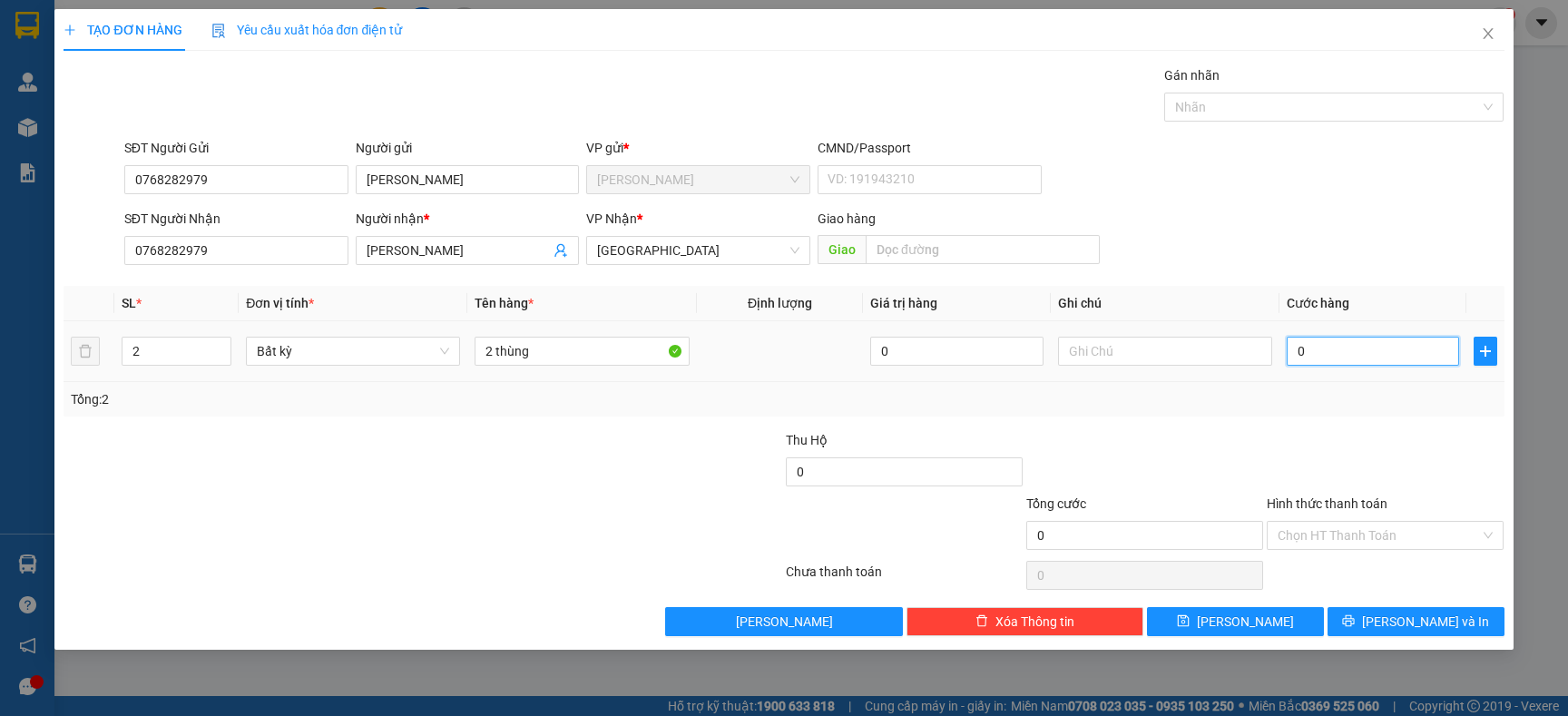
type input "8"
type input "80"
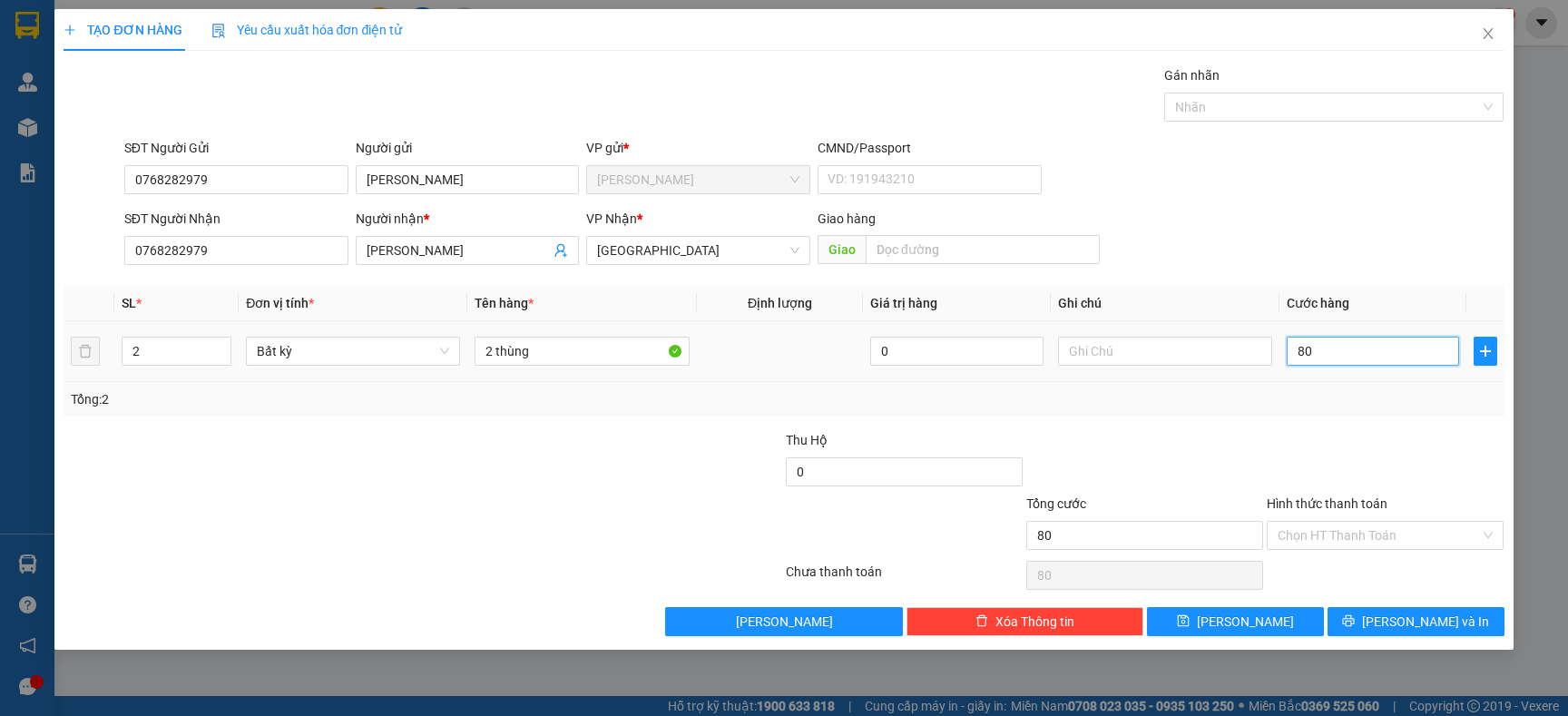
type input "800"
type input "8.000"
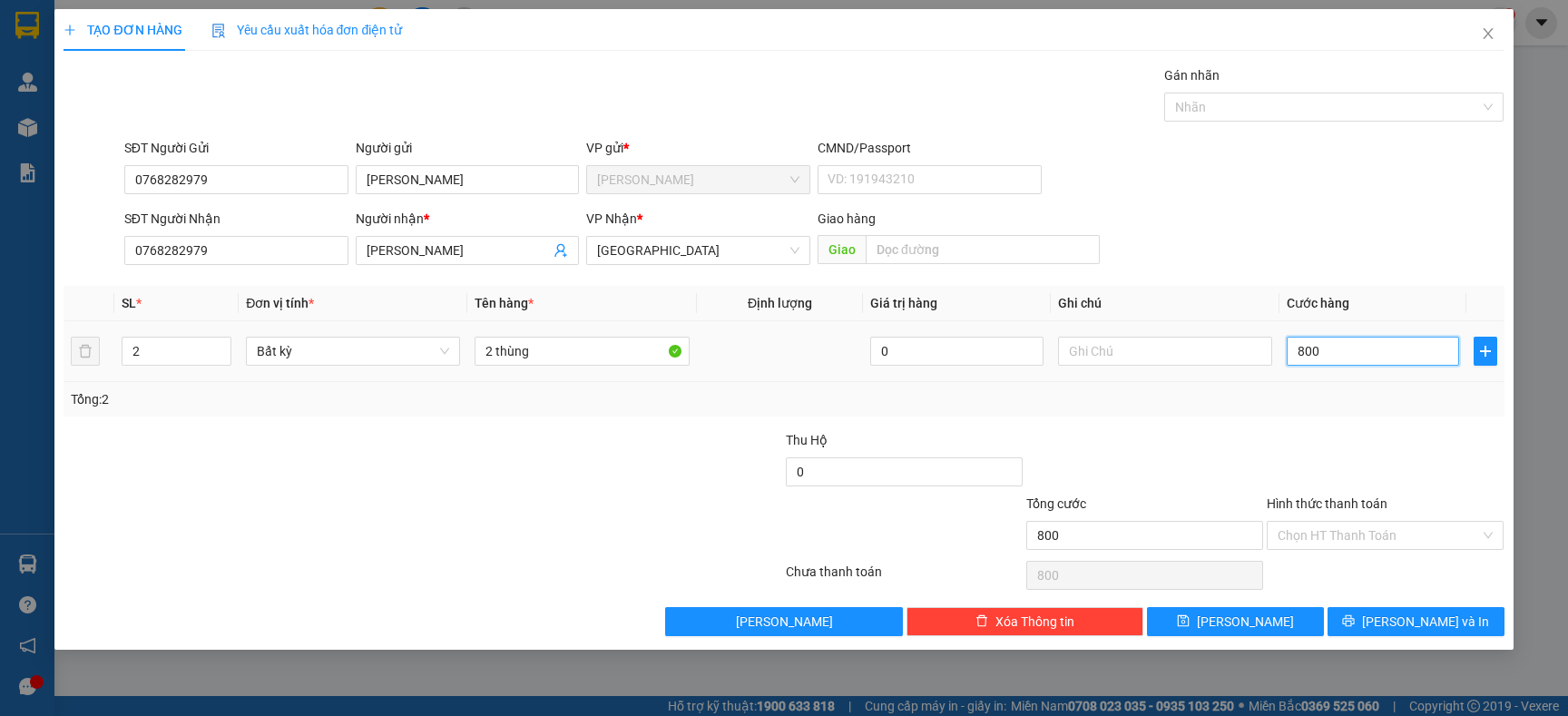
type input "8.000"
type input "80.000"
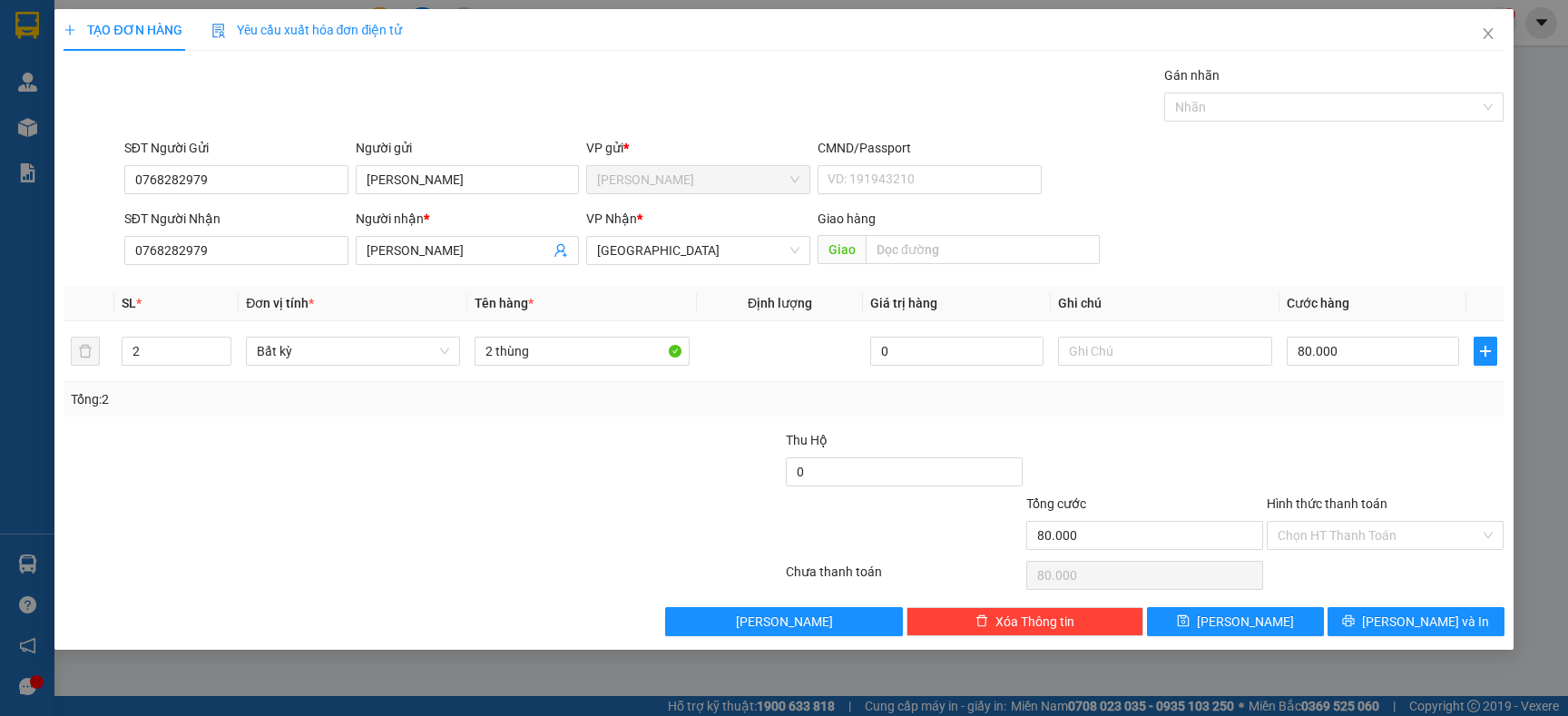
drag, startPoint x: 1215, startPoint y: 460, endPoint x: 1141, endPoint y: 359, distance: 125.2
click at [1215, 459] on div at bounding box center [1144, 461] width 241 height 63
drag, startPoint x: 1428, startPoint y: 618, endPoint x: 1386, endPoint y: 600, distance: 45.7
click at [1427, 618] on span "Lưu và In" at bounding box center [1425, 622] width 127 height 20
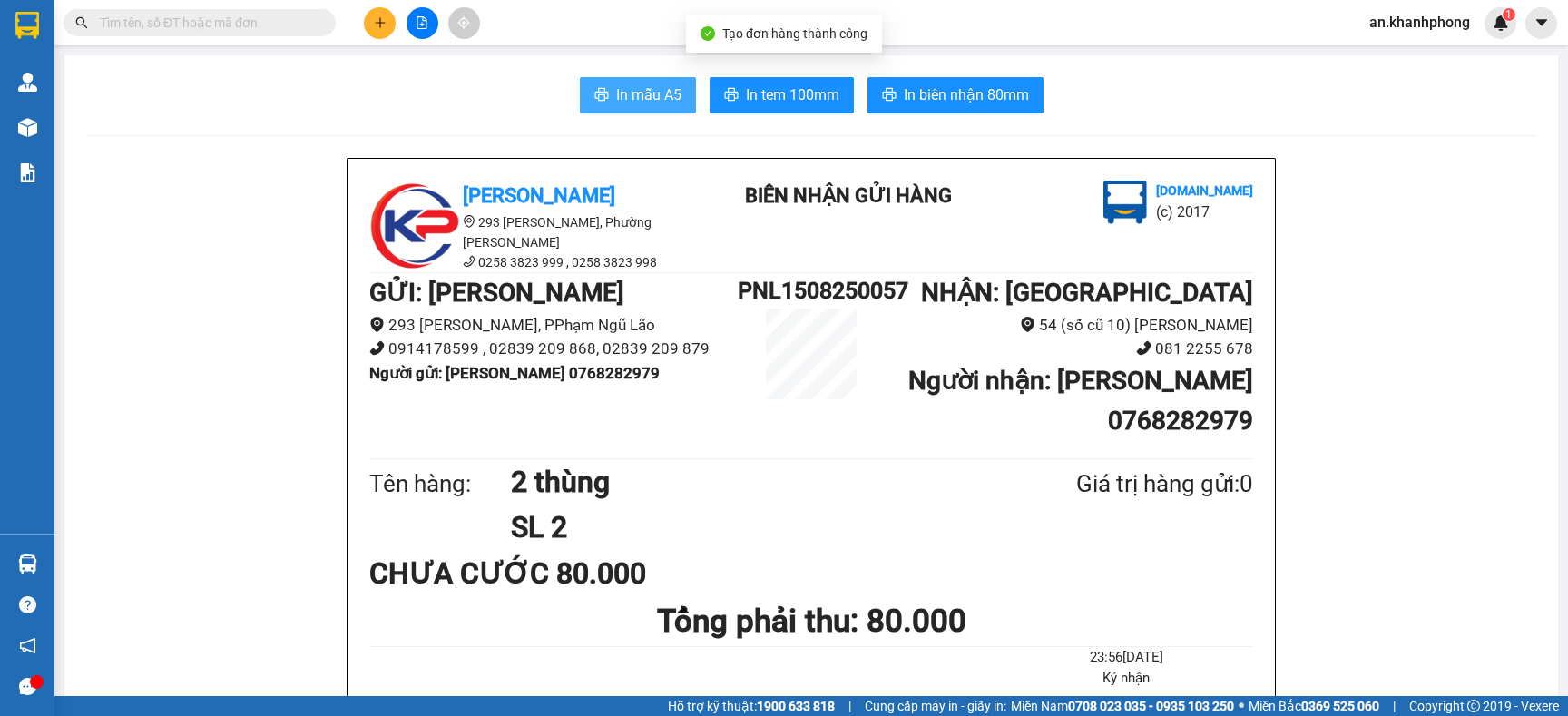
click at [629, 108] on button "In mẫu A5" at bounding box center [637, 95] width 116 height 37
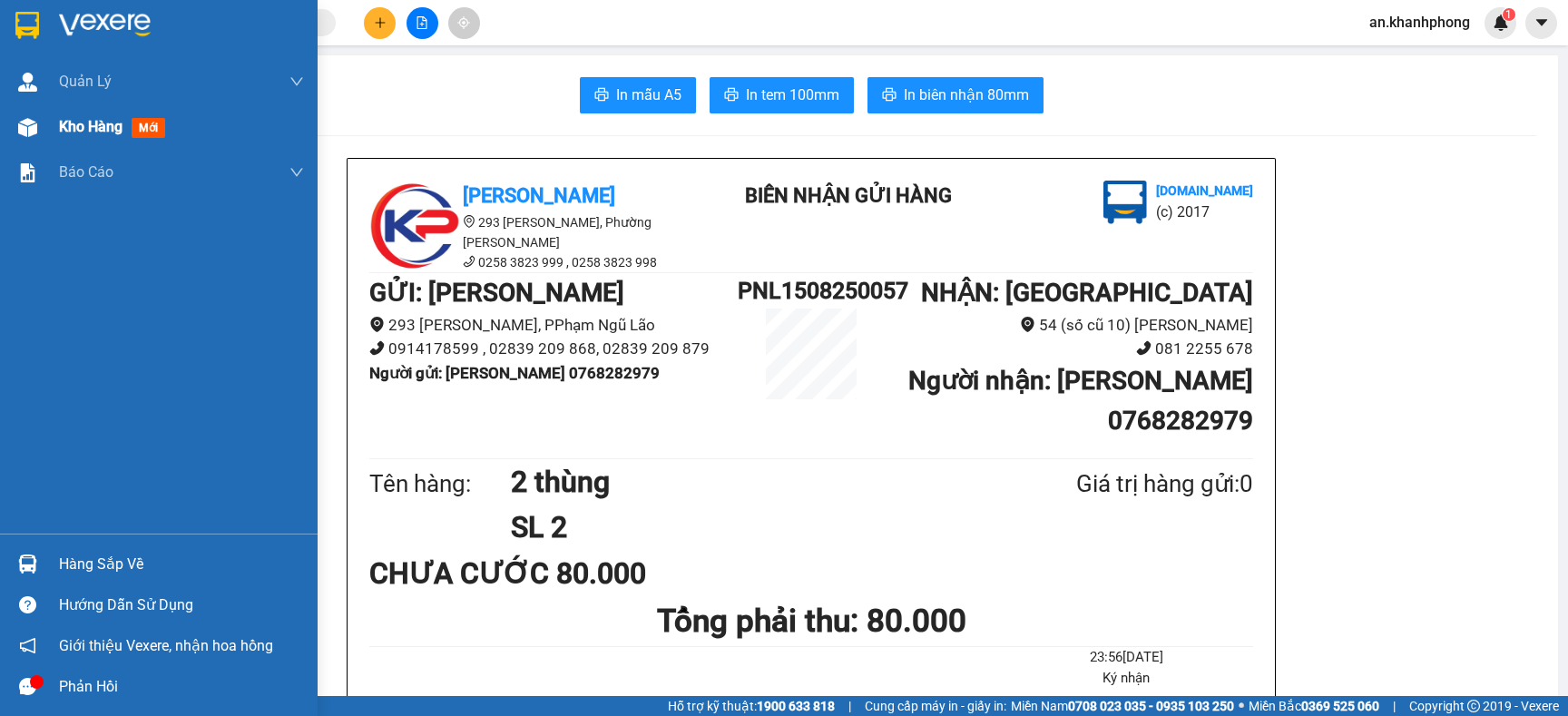
click at [88, 130] on span "Kho hàng" at bounding box center [90, 126] width 63 height 17
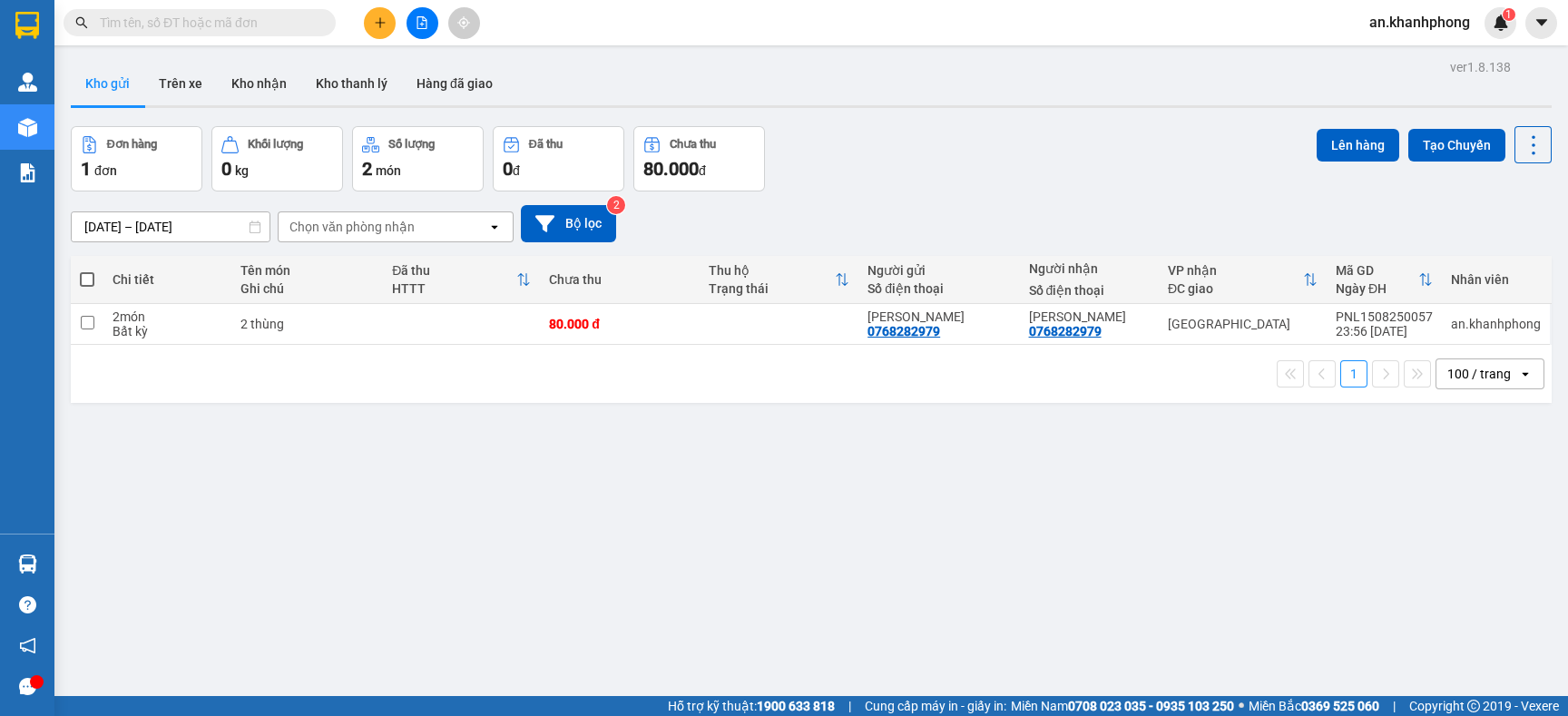
click at [84, 284] on span at bounding box center [87, 279] width 15 height 15
click at [87, 270] on input "checkbox" at bounding box center [87, 270] width 0 height 0
checkbox input "true"
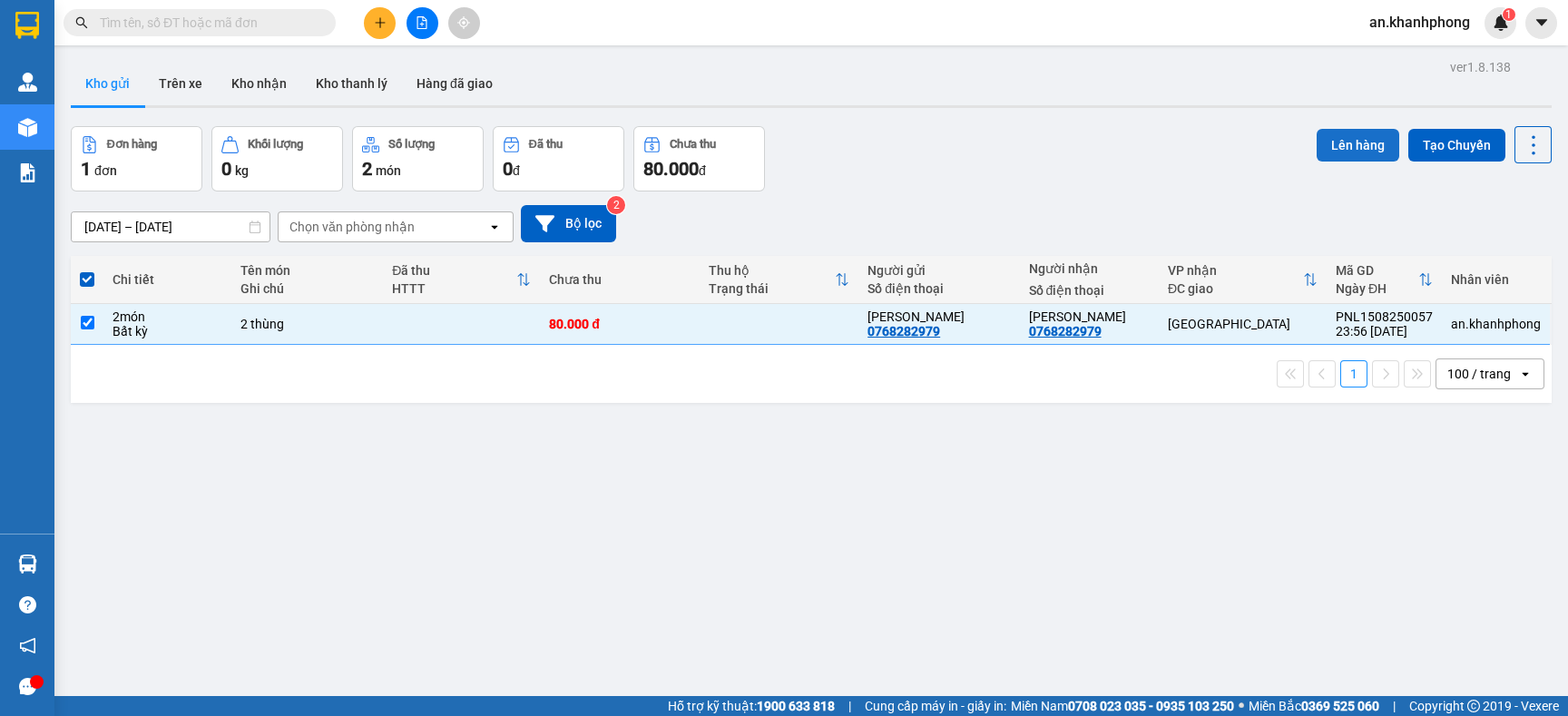
click at [1318, 144] on button "Lên hàng" at bounding box center [1357, 146] width 82 height 33
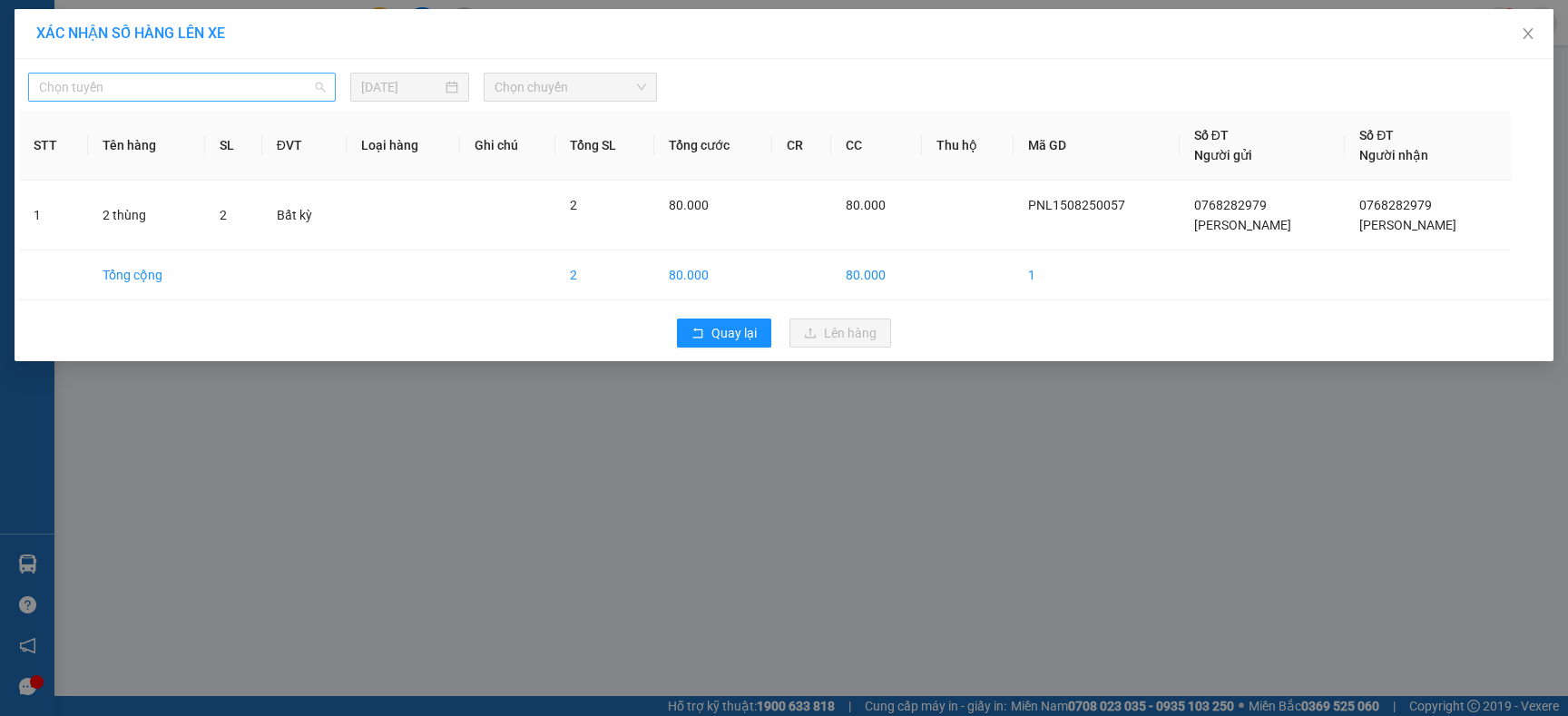
click at [268, 86] on span "Chọn tuyến" at bounding box center [182, 87] width 286 height 27
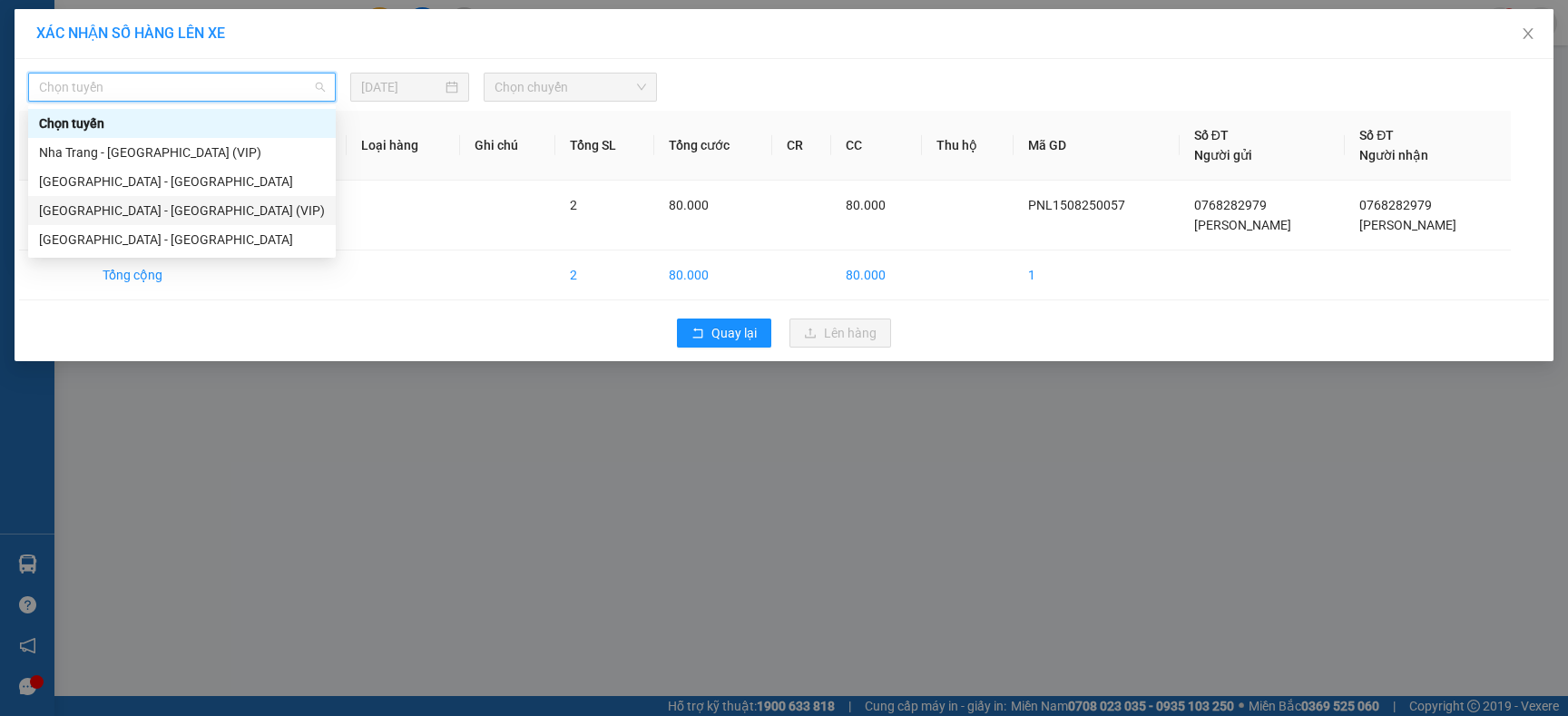
click at [146, 209] on div "[GEOGRAPHIC_DATA] - [GEOGRAPHIC_DATA] (VIP)" at bounding box center [182, 211] width 286 height 20
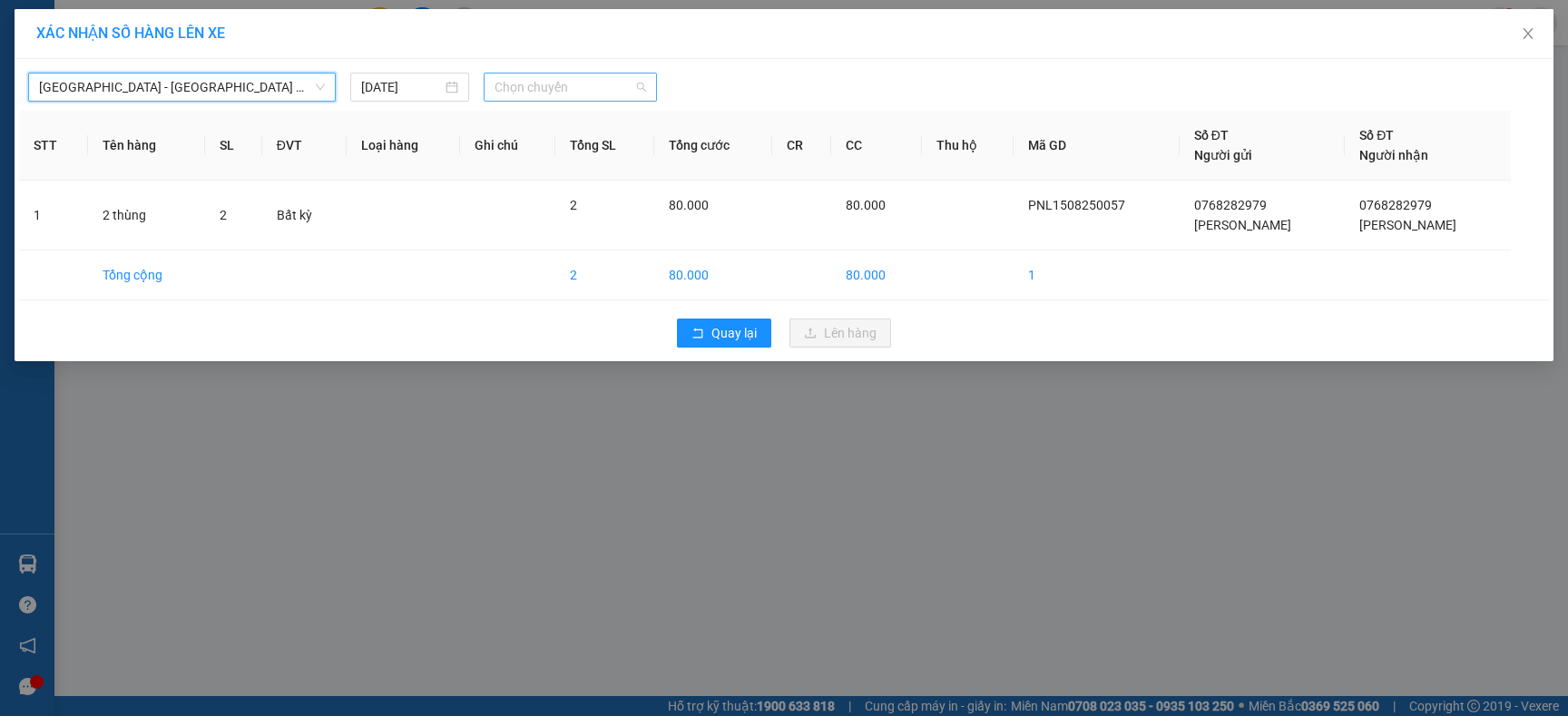
click at [600, 76] on span "Chọn chuyến" at bounding box center [570, 87] width 152 height 27
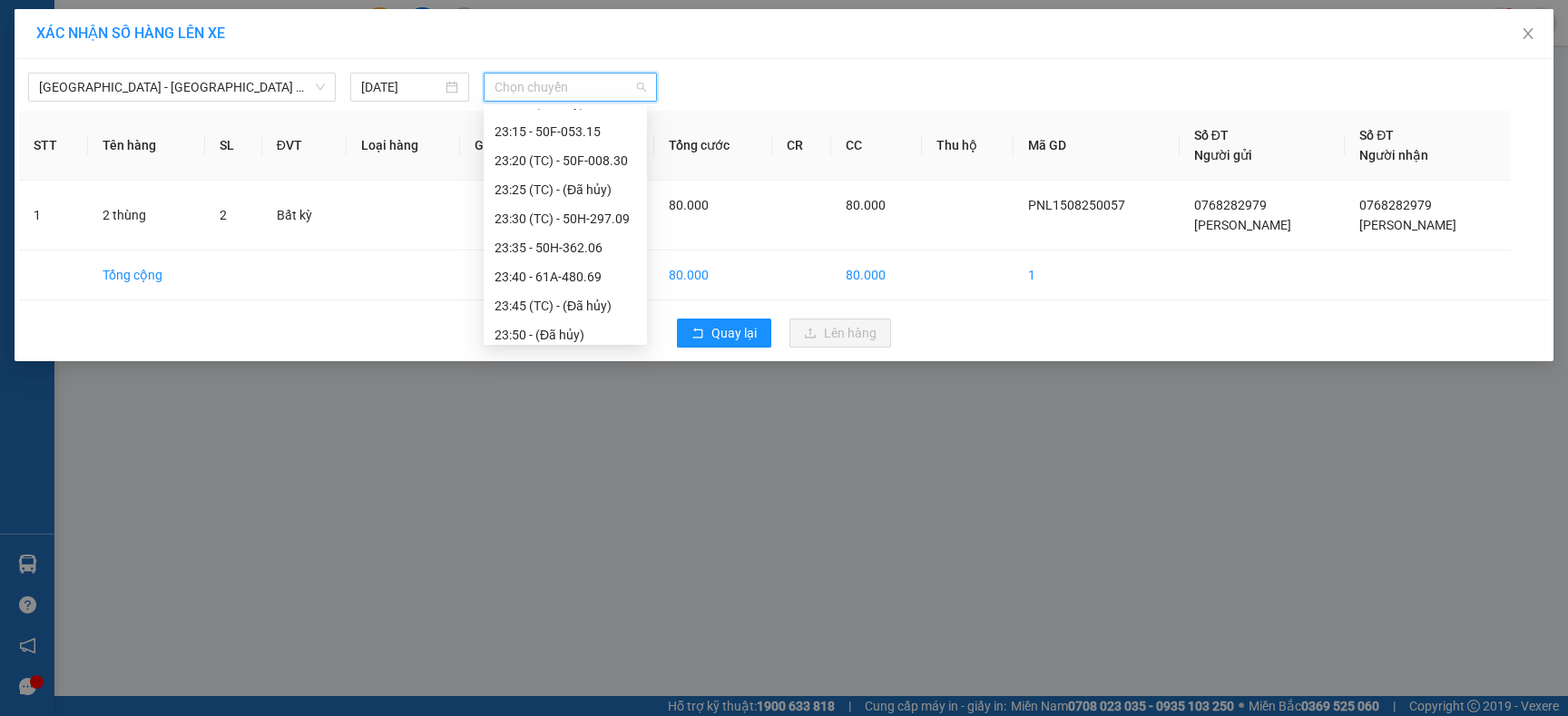
scroll to position [580, 0]
click at [569, 259] on div "23:40 - 61A-480.69" at bounding box center [565, 269] width 142 height 20
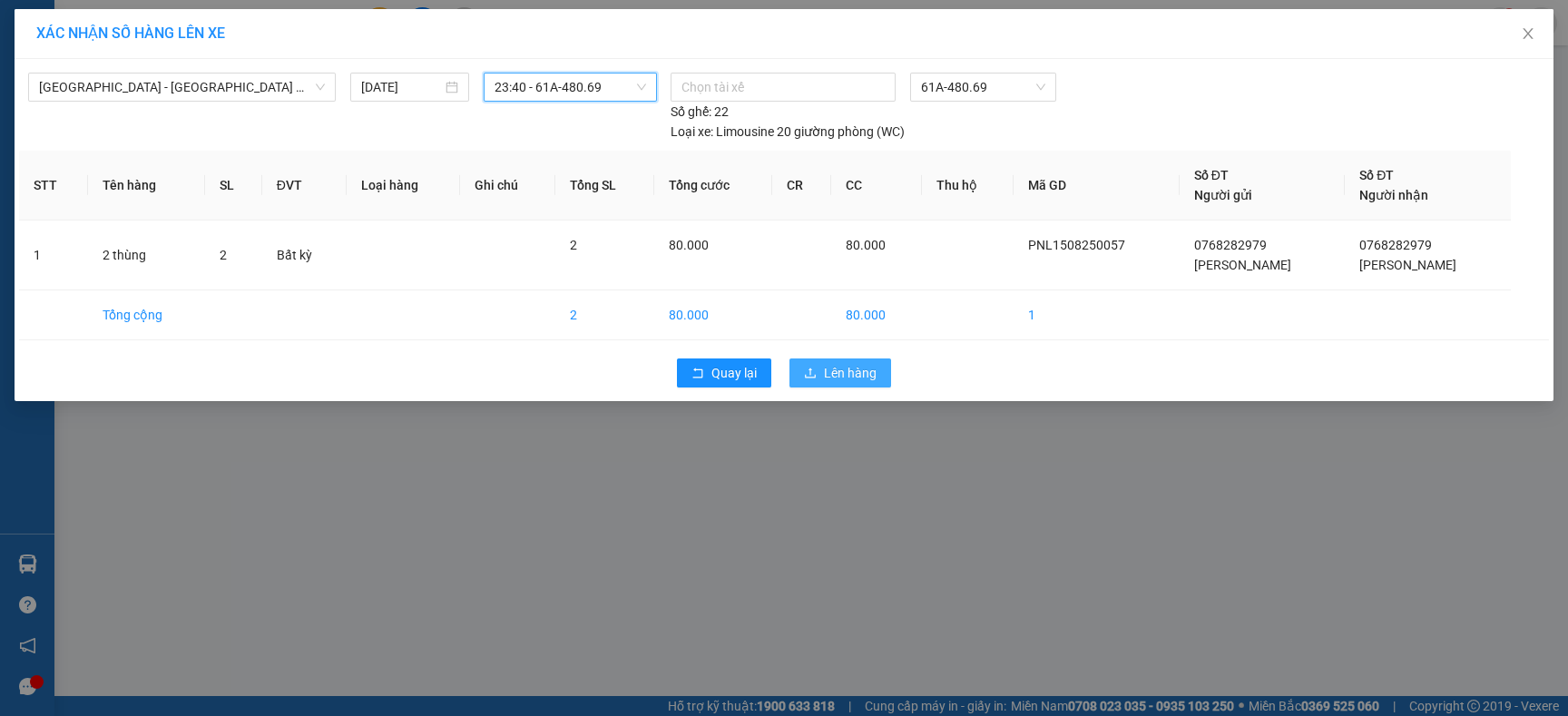
click at [847, 373] on span "Lên hàng" at bounding box center [849, 373] width 52 height 20
